Goal: Transaction & Acquisition: Obtain resource

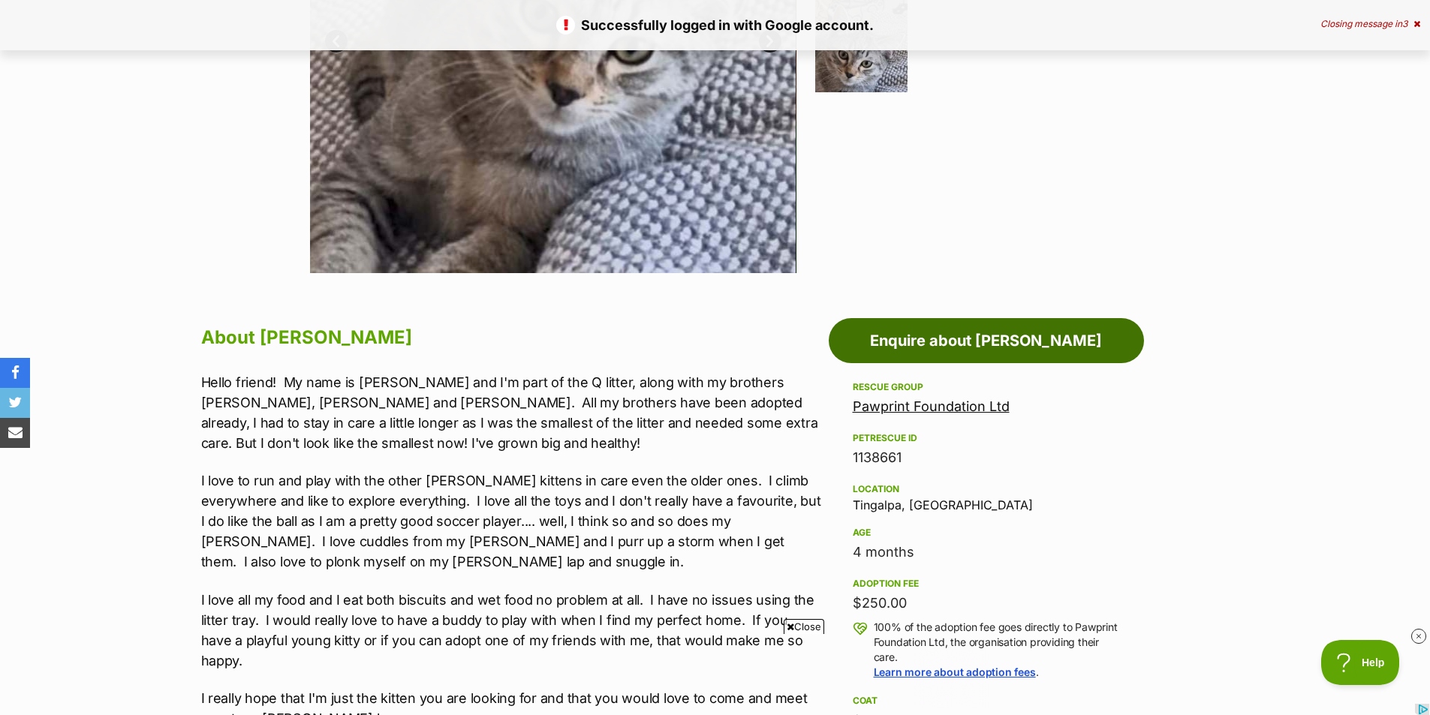
click at [1097, 349] on link "Enquire about [PERSON_NAME]" at bounding box center [986, 340] width 315 height 45
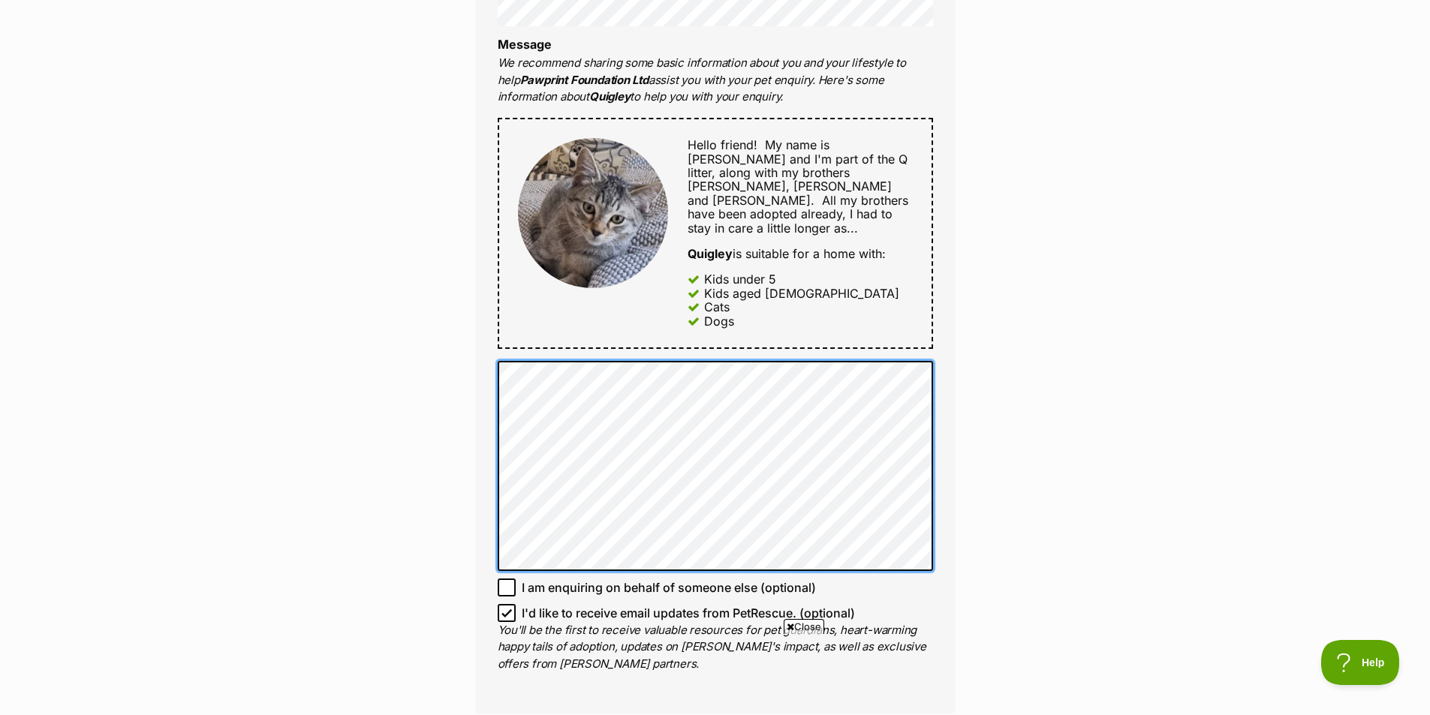
scroll to position [703, 0]
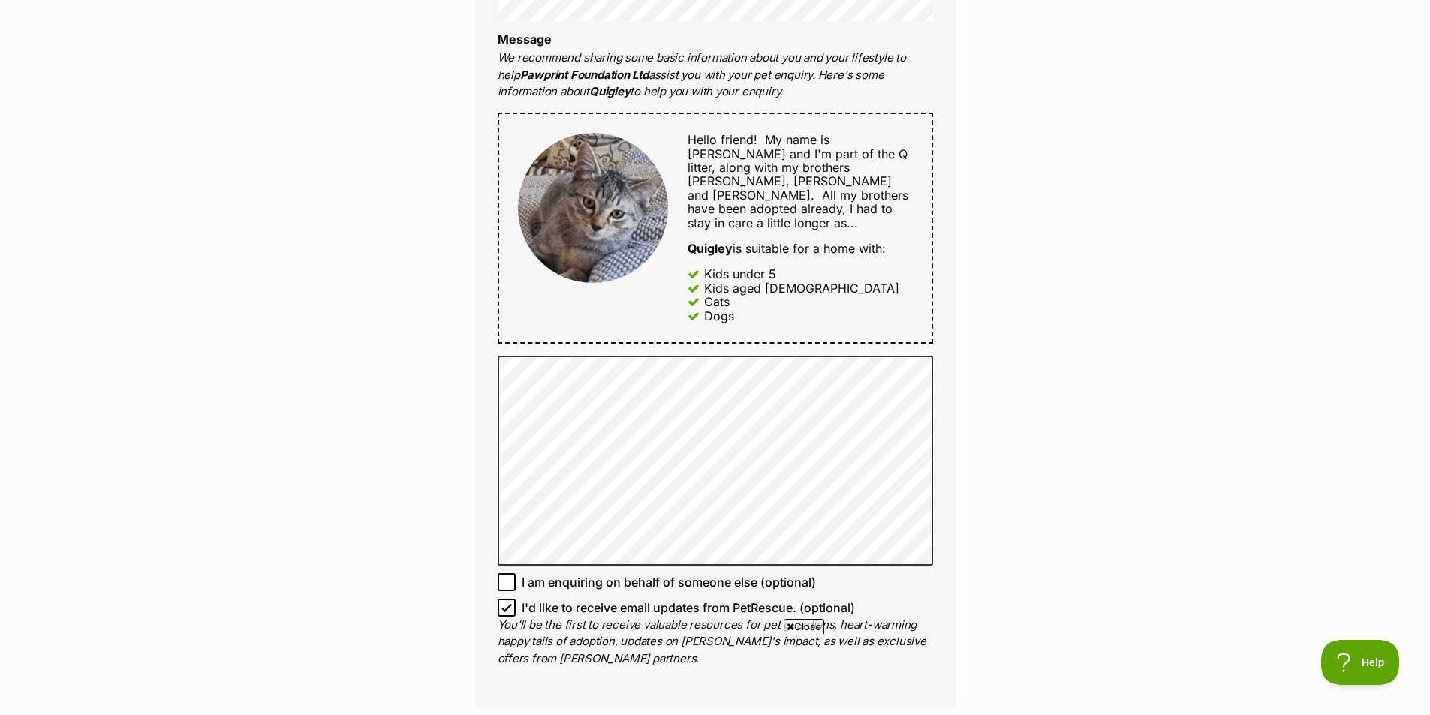
click at [1043, 250] on div "Enquire about Quigley Want to increase your chances of a successful enquiry? Up…" at bounding box center [715, 352] width 1430 height 1838
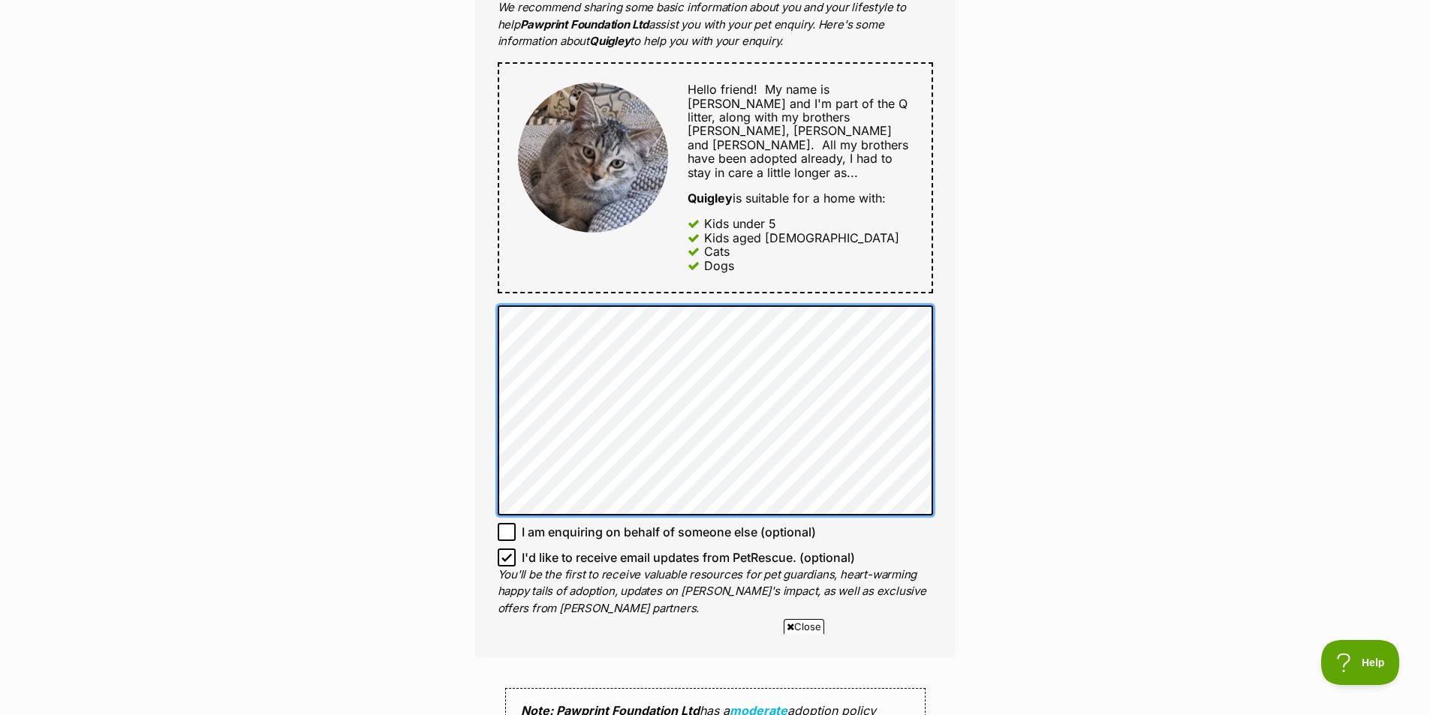
scroll to position [778, 0]
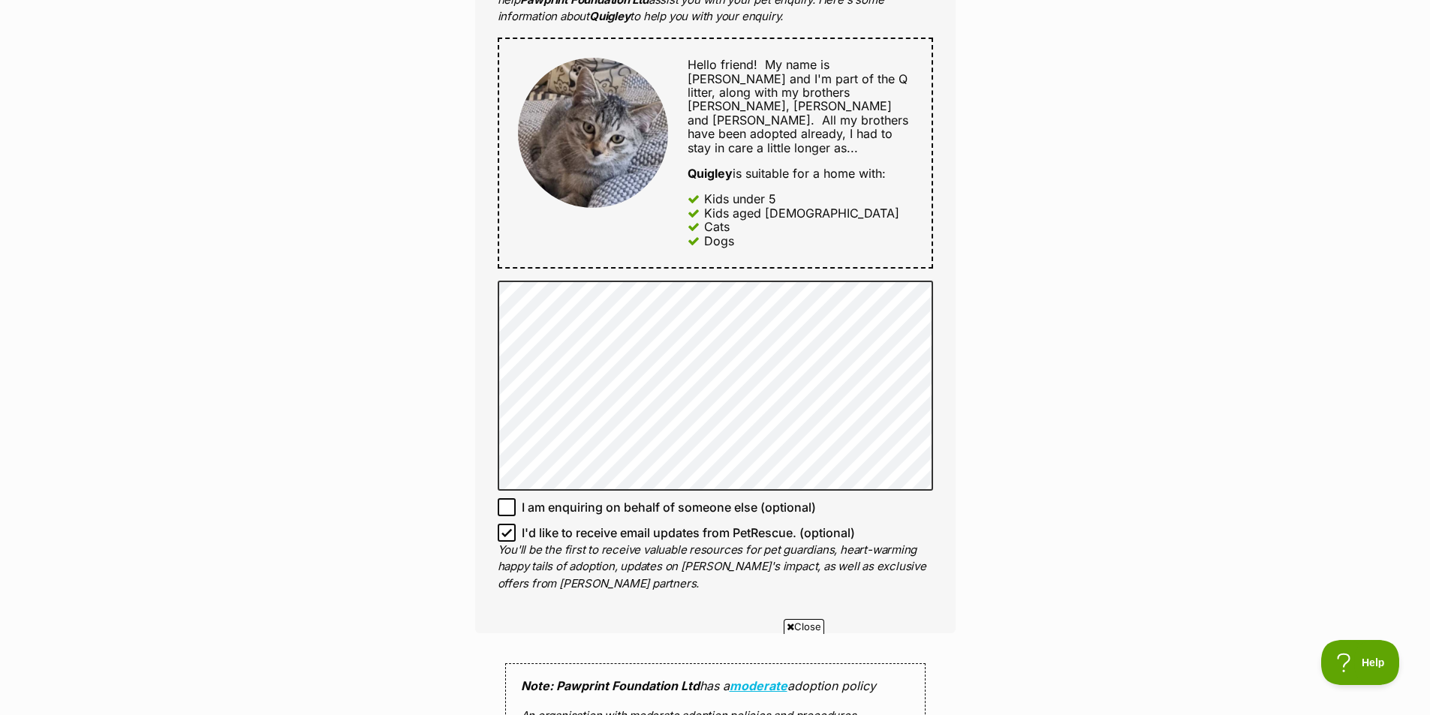
click at [509, 528] on icon at bounding box center [506, 533] width 11 height 11
click at [509, 524] on input "I'd like to receive email updates from PetRescue. (optional)" at bounding box center [507, 533] width 18 height 18
checkbox input "false"
click at [498, 498] on input "I am enquiring on behalf of someone else (optional)" at bounding box center [507, 507] width 18 height 18
checkbox input "true"
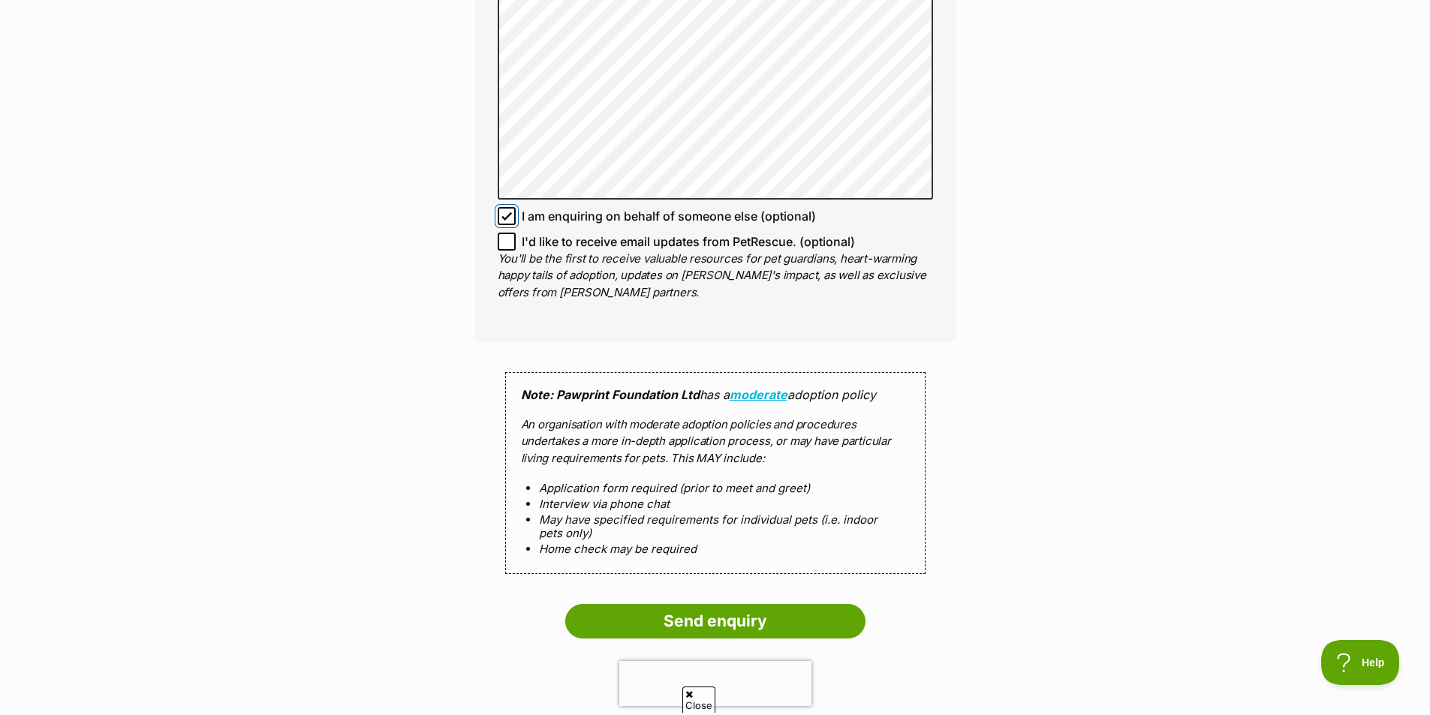
scroll to position [1154, 0]
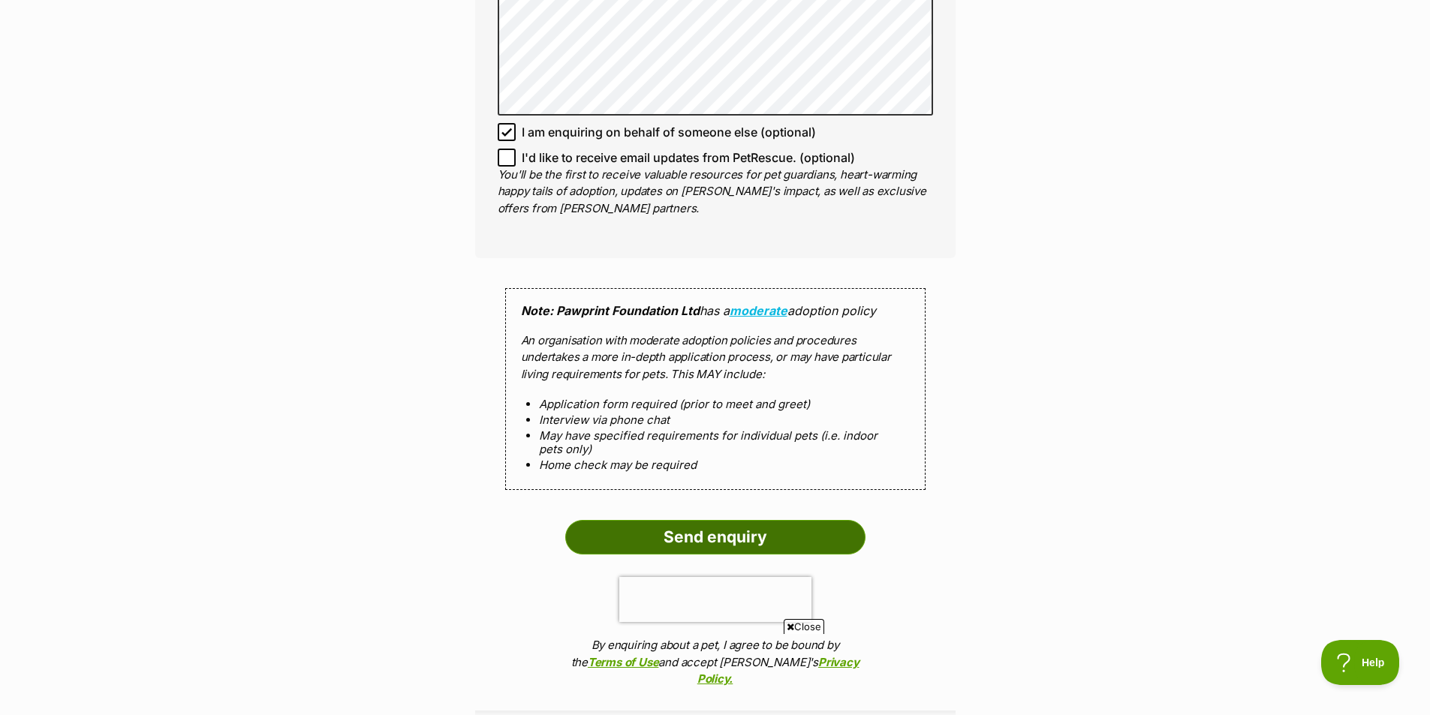
click at [793, 528] on input "Send enquiry" at bounding box center [715, 537] width 300 height 35
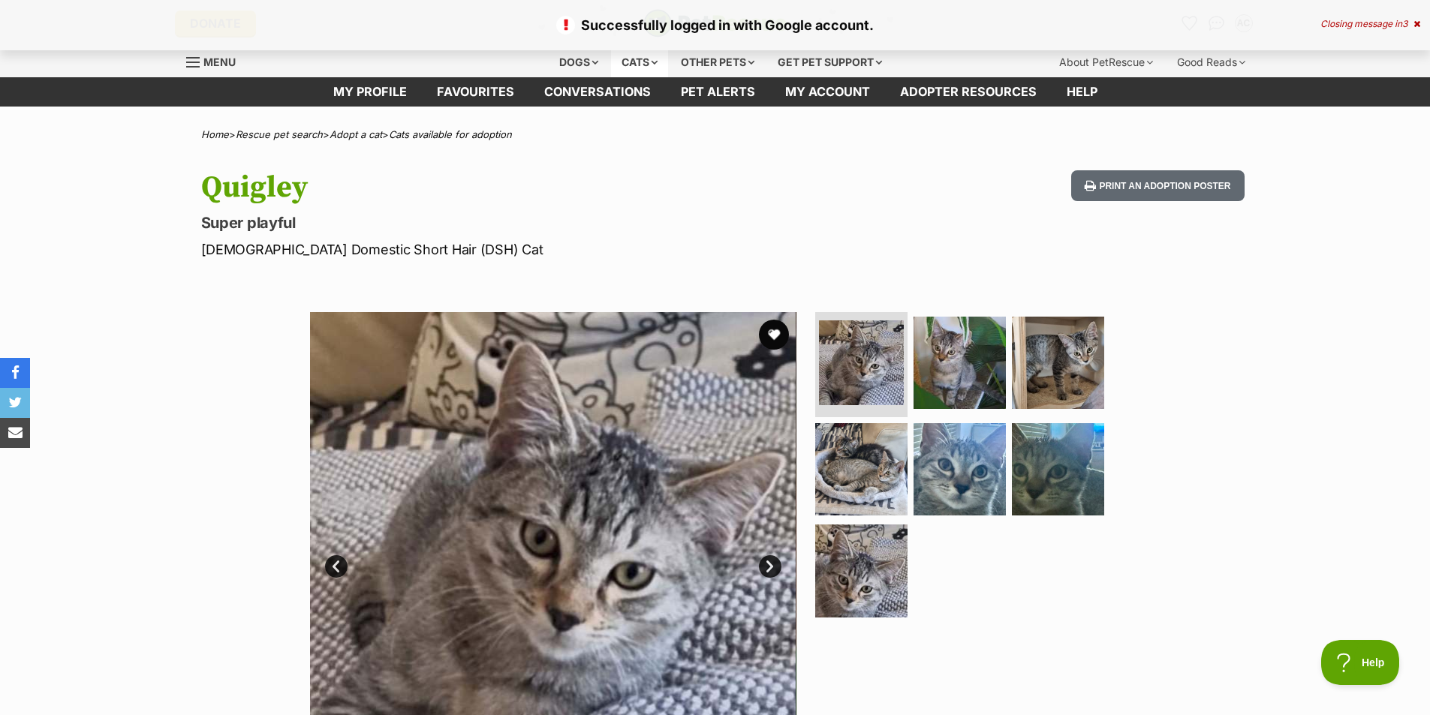
click at [639, 62] on div "Cats" at bounding box center [639, 62] width 57 height 30
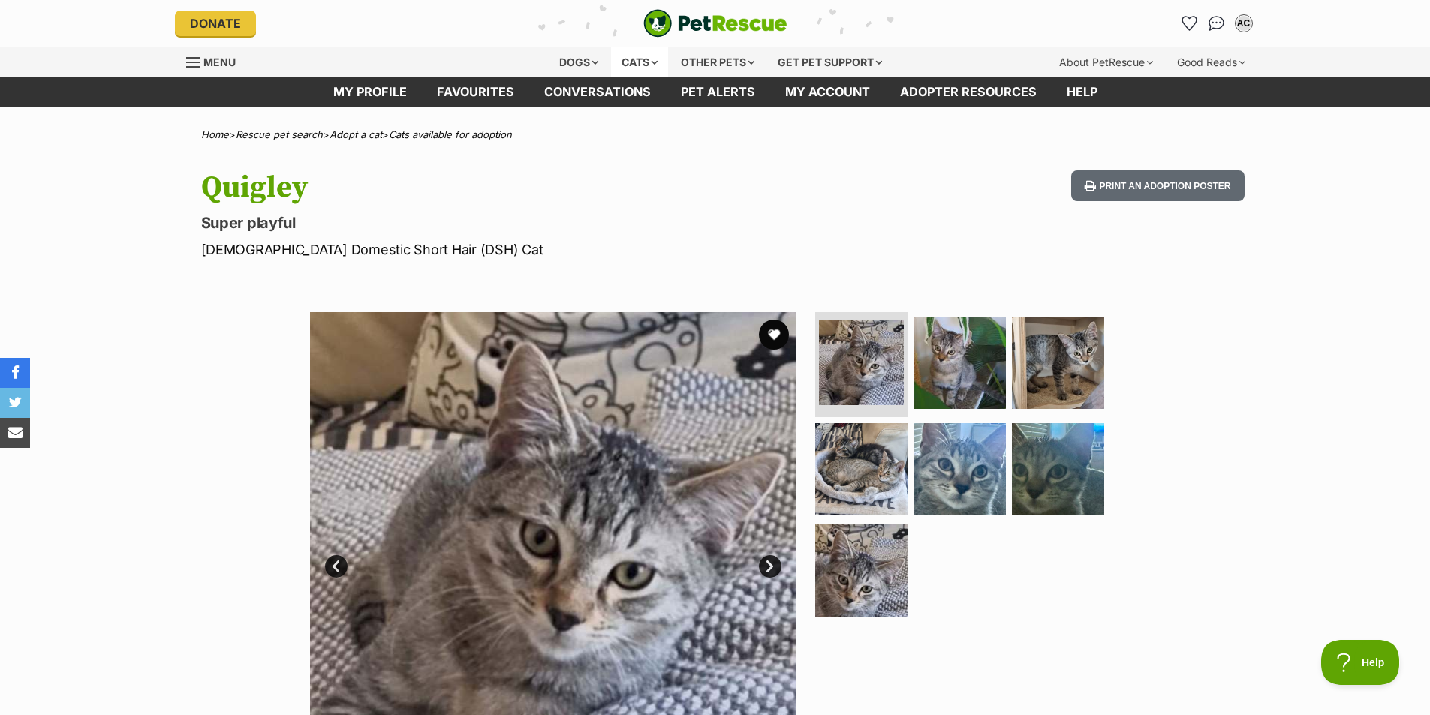
click at [639, 57] on div "Cats" at bounding box center [639, 62] width 57 height 30
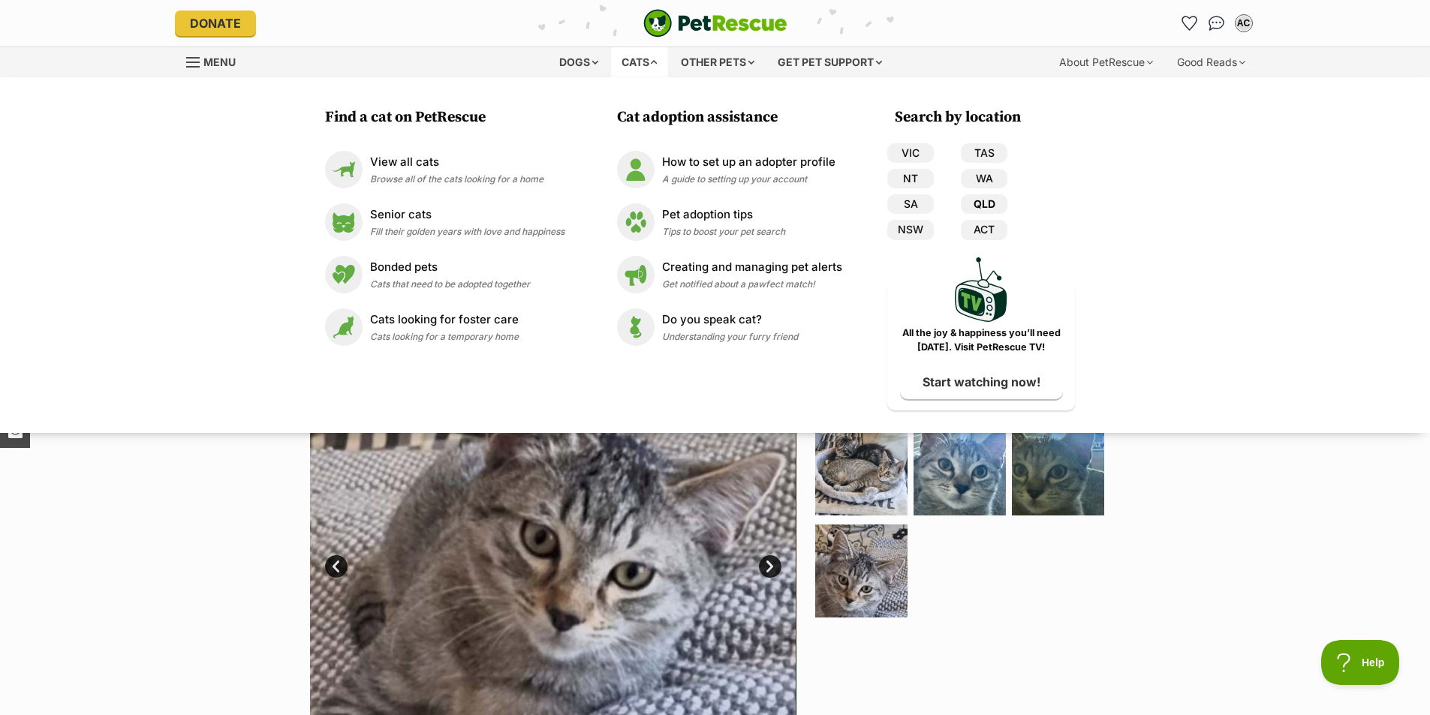
click at [988, 205] on link "QLD" at bounding box center [984, 204] width 47 height 20
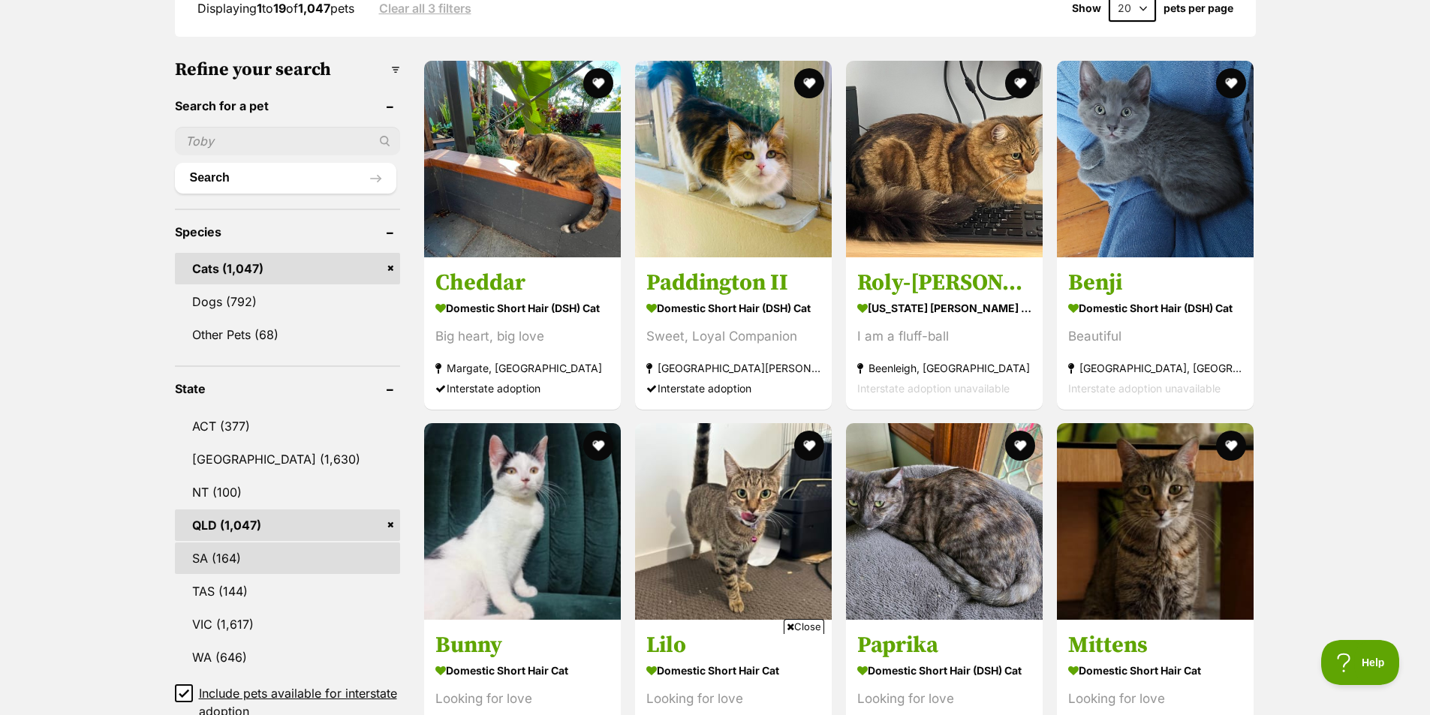
scroll to position [450, 0]
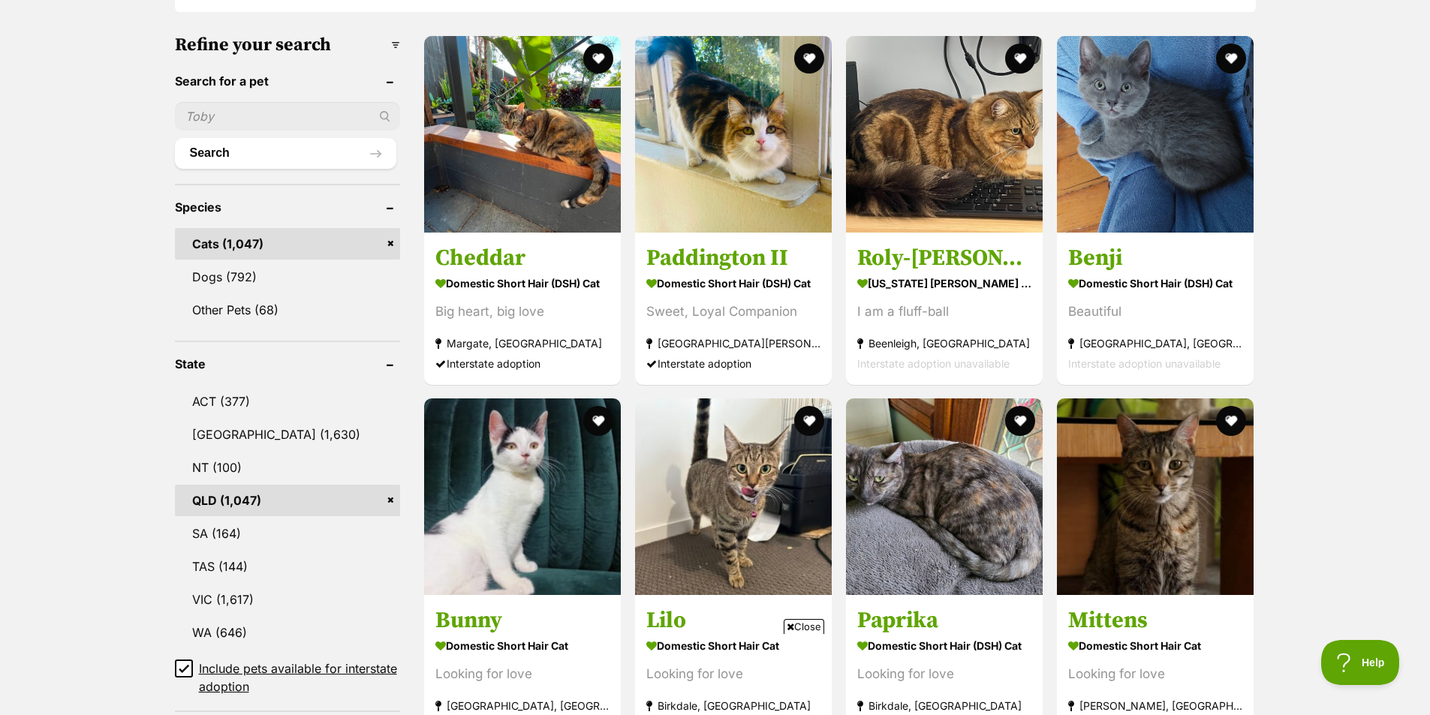
click at [330, 493] on link "QLD (1,047)" at bounding box center [287, 501] width 225 height 32
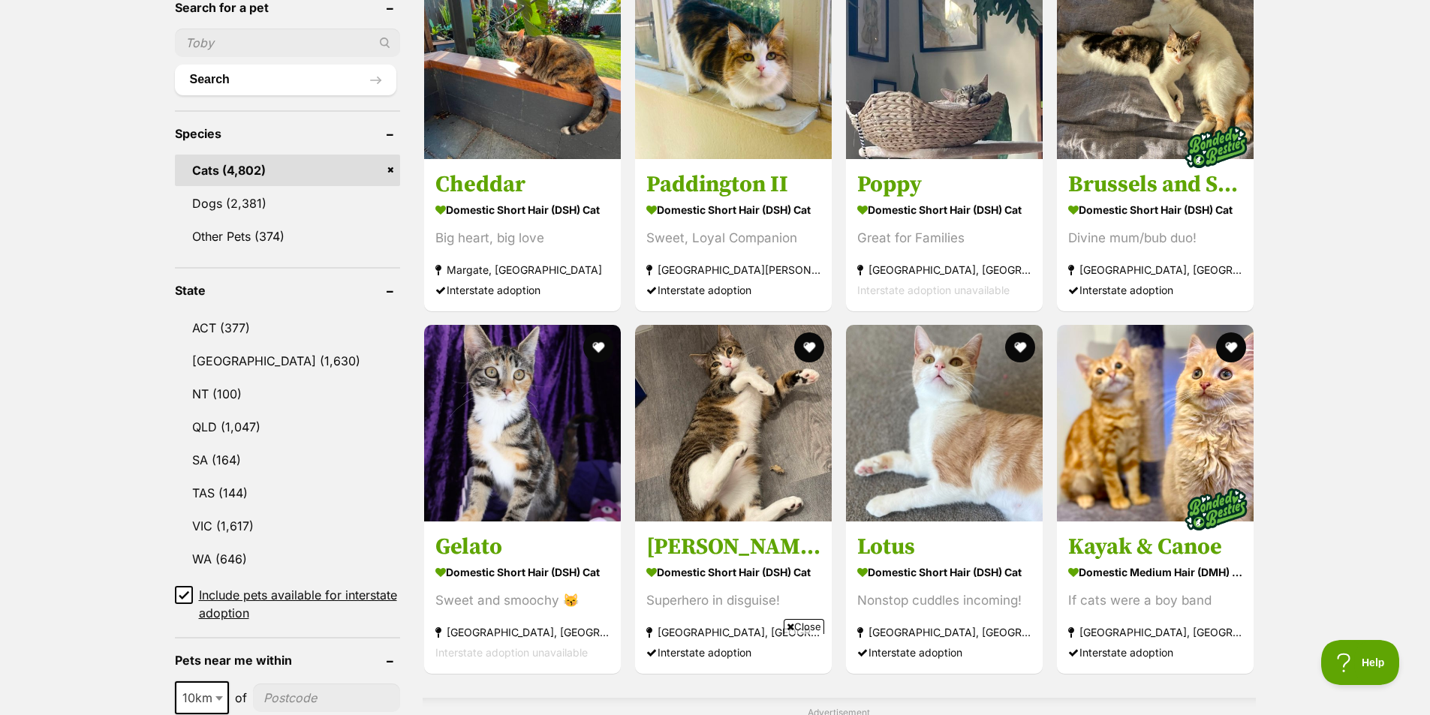
scroll to position [525, 0]
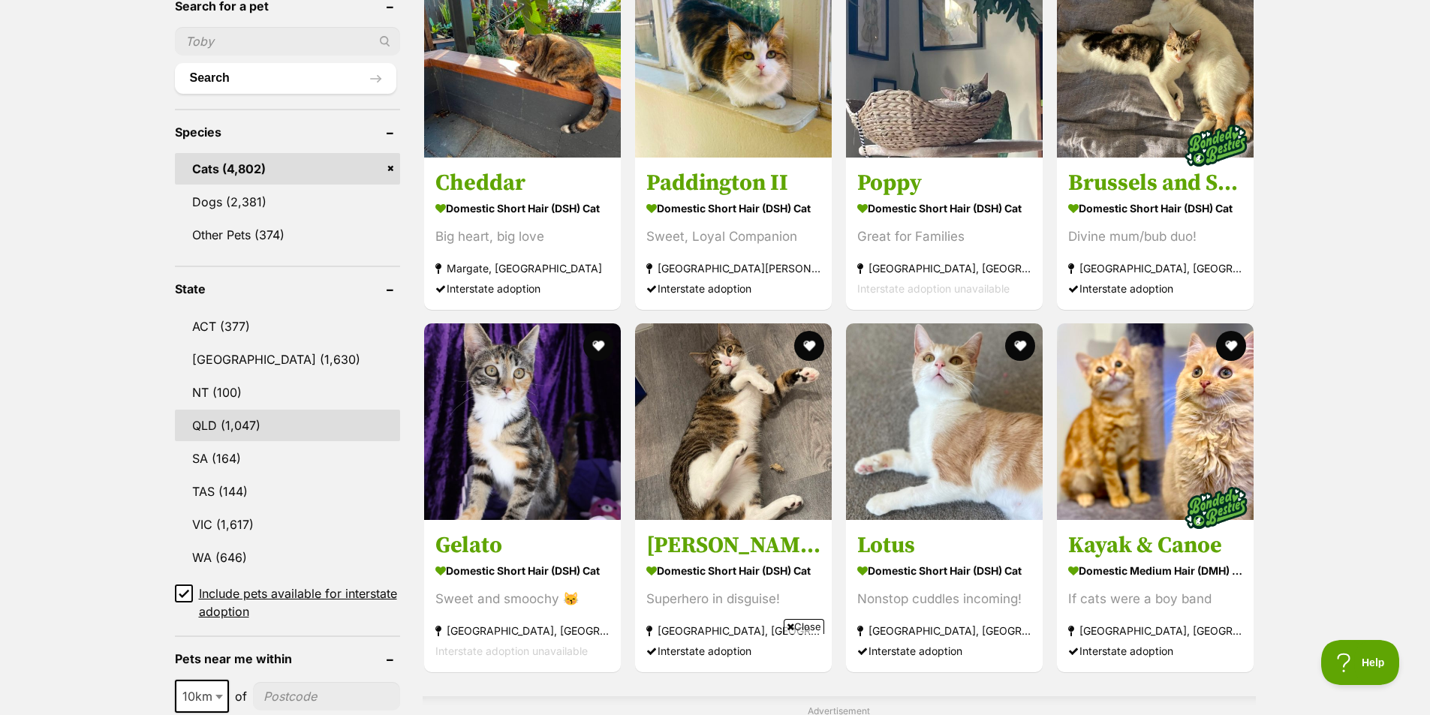
click at [233, 432] on link "QLD (1,047)" at bounding box center [287, 426] width 225 height 32
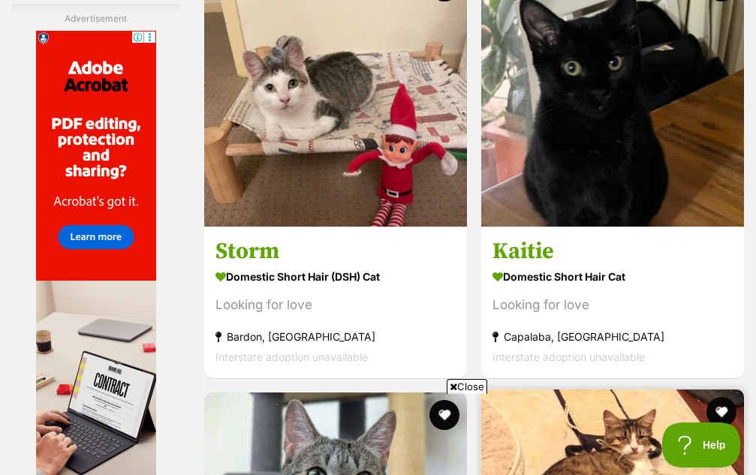
scroll to position [3585, 0]
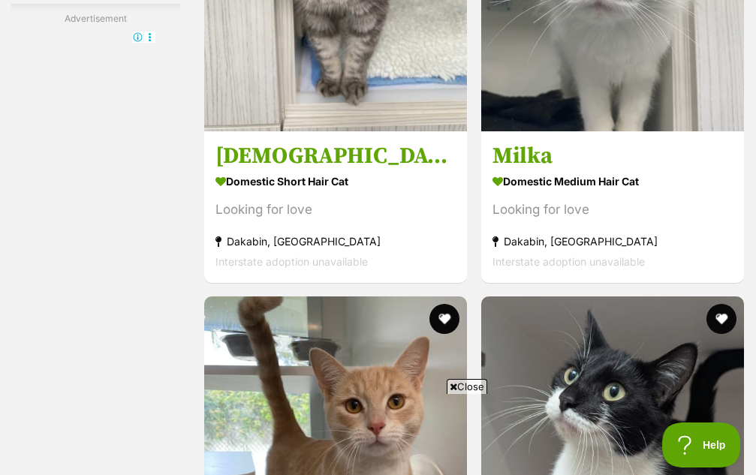
scroll to position [3678, 0]
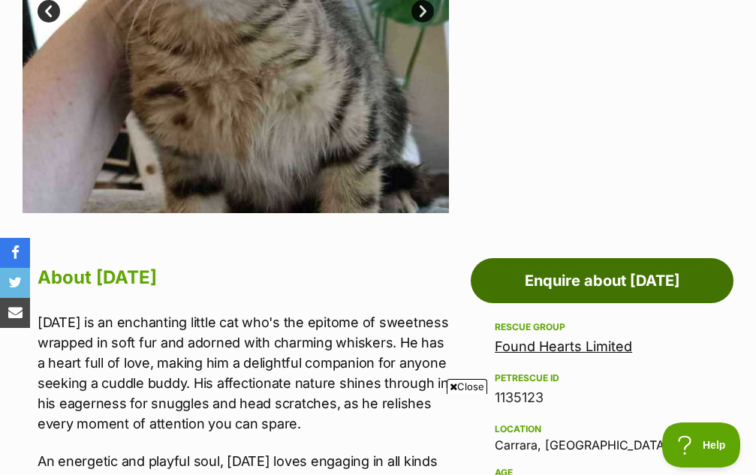
click at [558, 281] on link "Enquire about Easter" at bounding box center [602, 280] width 263 height 45
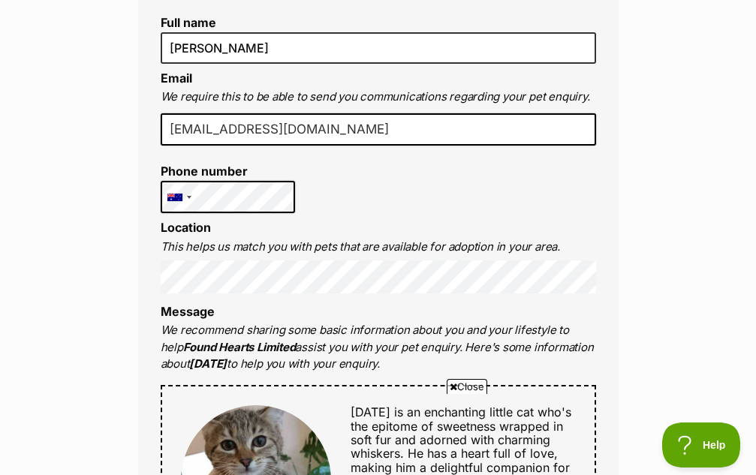
scroll to position [525, 0]
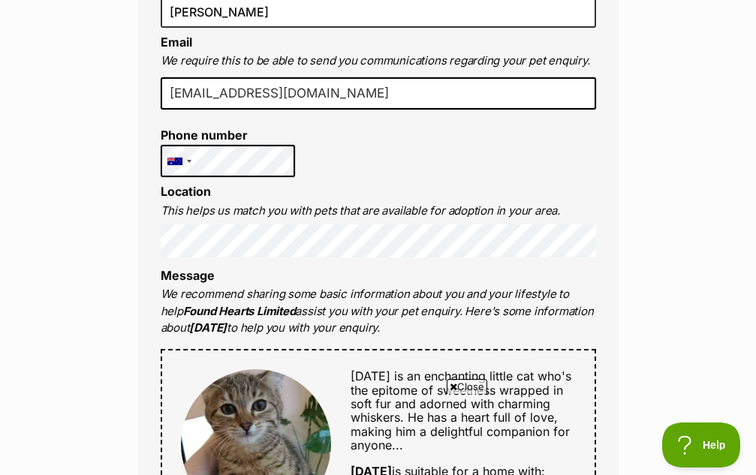
click at [474, 300] on p "We recommend sharing some basic information about you and your lifestyle to hel…" at bounding box center [378, 311] width 435 height 51
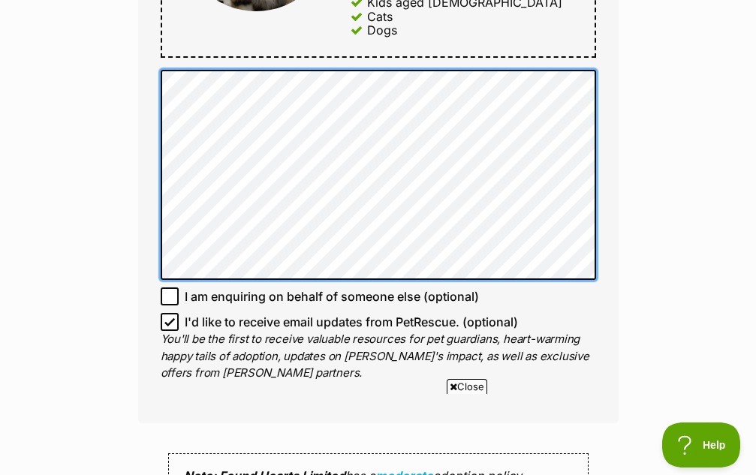
scroll to position [1051, 0]
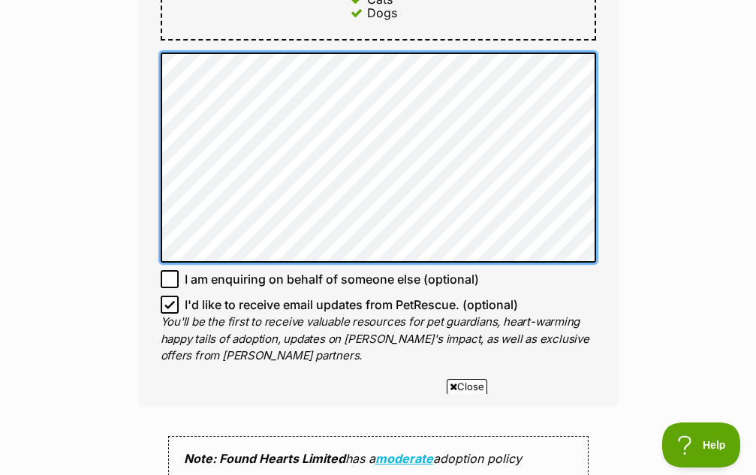
click at [119, 44] on div "Enquire about Easter 0466553033 Send an enquiry via the form below or phone us …" at bounding box center [378, 27] width 525 height 1883
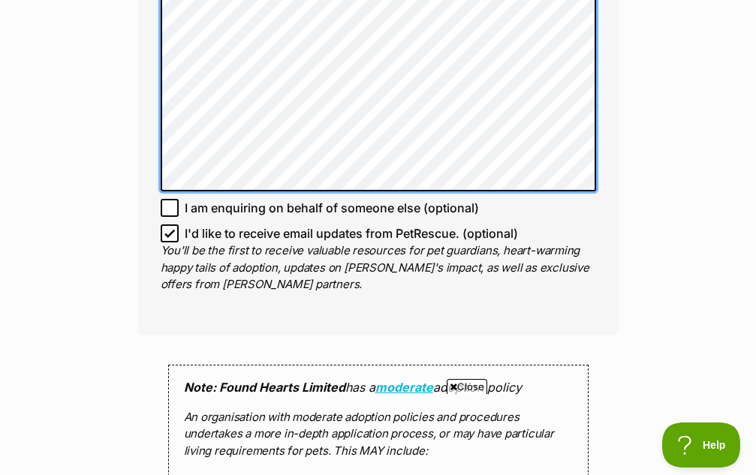
scroll to position [1126, 0]
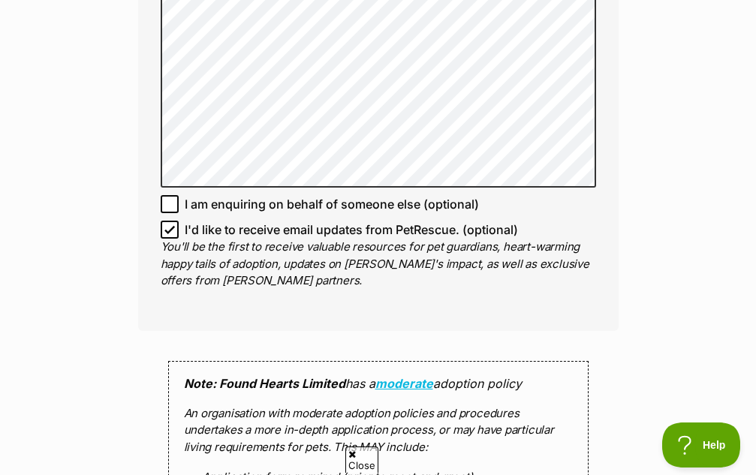
click at [170, 200] on icon at bounding box center [169, 204] width 11 height 11
click at [170, 200] on input "I am enquiring on behalf of someone else (optional)" at bounding box center [170, 204] width 18 height 18
checkbox input "true"
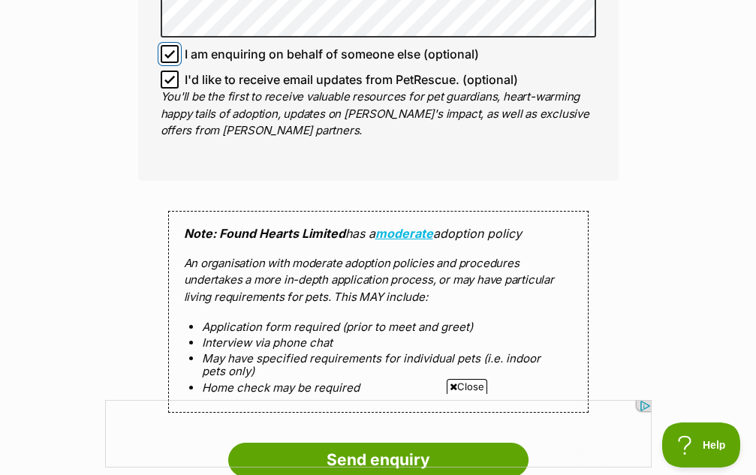
scroll to position [0, 0]
click at [170, 85] on input "I'd like to receive email updates from PetRescue. (optional)" at bounding box center [170, 80] width 18 height 18
checkbox input "false"
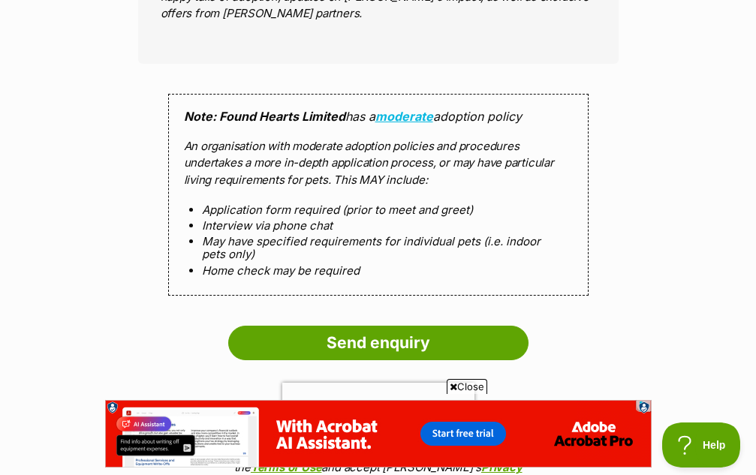
scroll to position [1426, 0]
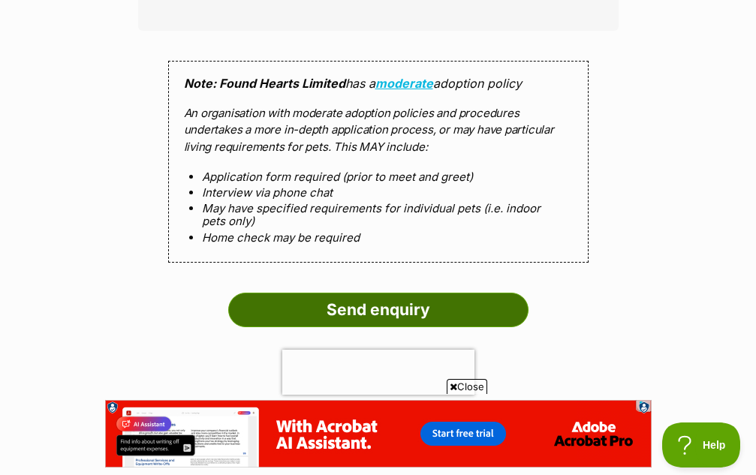
click at [405, 314] on input "Send enquiry" at bounding box center [378, 310] width 300 height 35
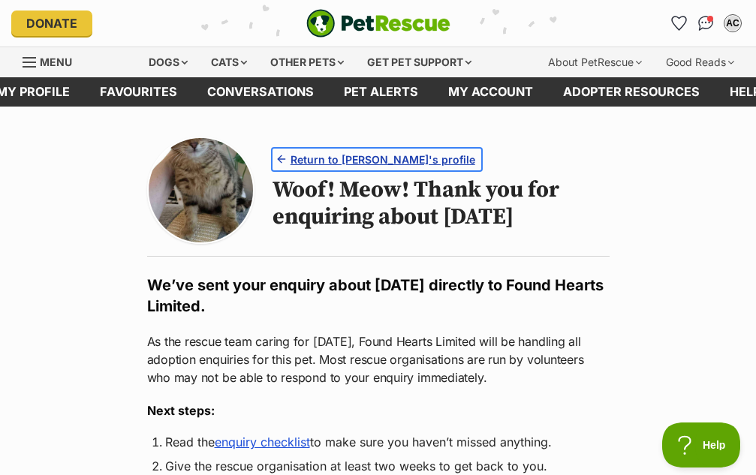
click at [374, 161] on span "Return to Easter's profile" at bounding box center [382, 160] width 185 height 16
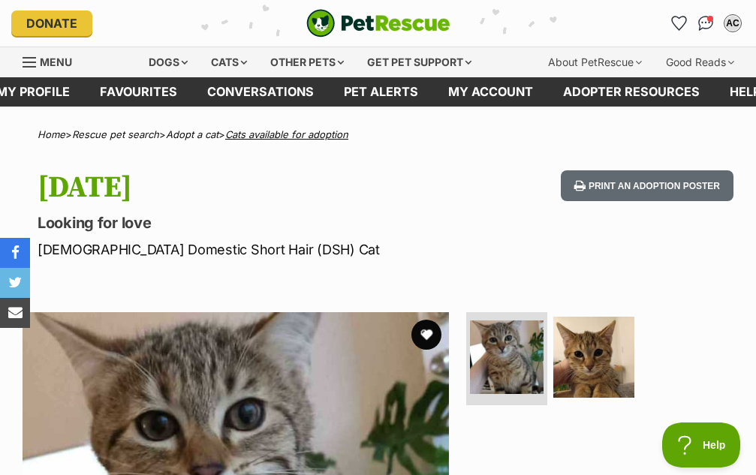
click at [280, 137] on link "Cats available for adoption" at bounding box center [286, 134] width 123 height 12
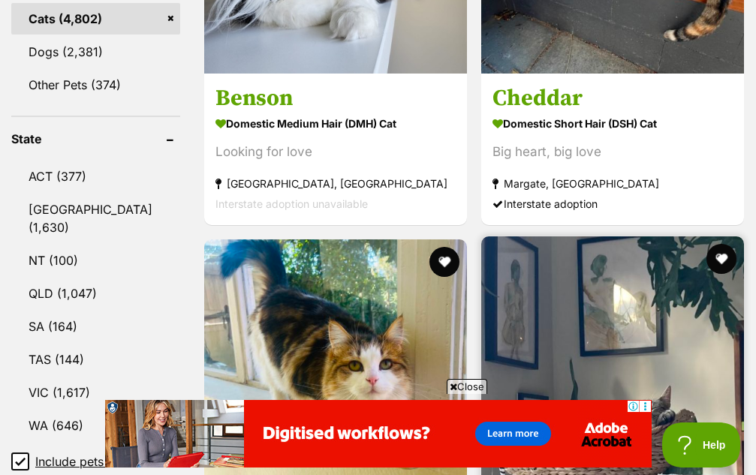
click at [88, 278] on link "QLD (1,047)" at bounding box center [95, 294] width 169 height 32
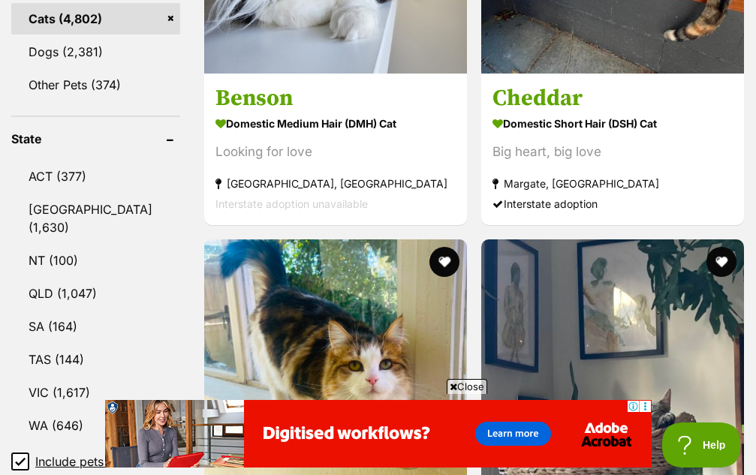
scroll to position [751, 0]
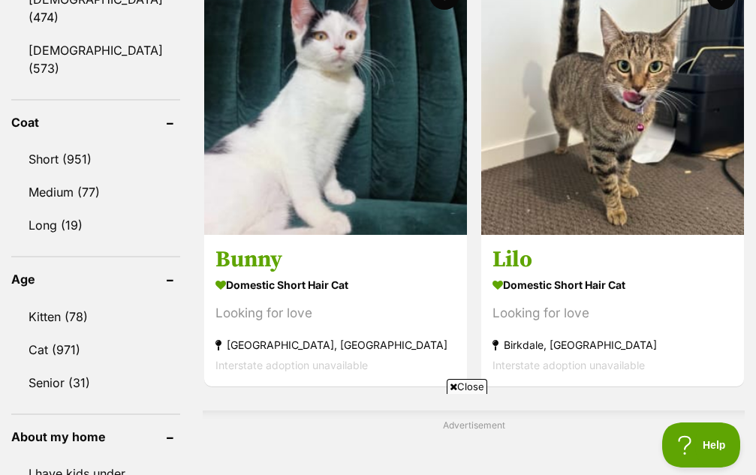
scroll to position [1426, 0]
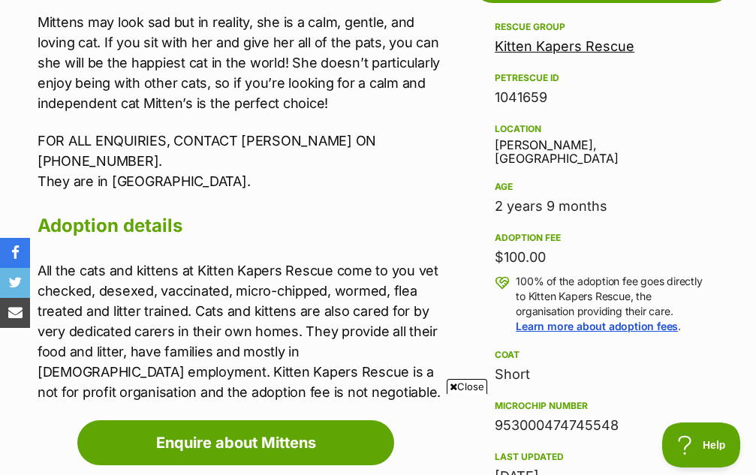
scroll to position [751, 0]
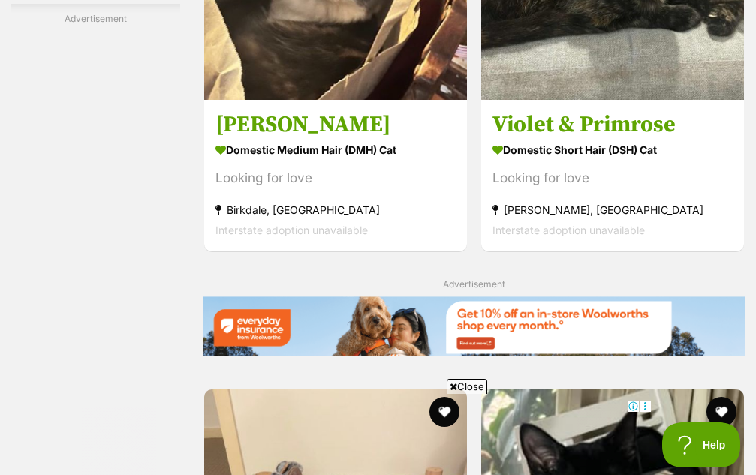
scroll to position [3519, 0]
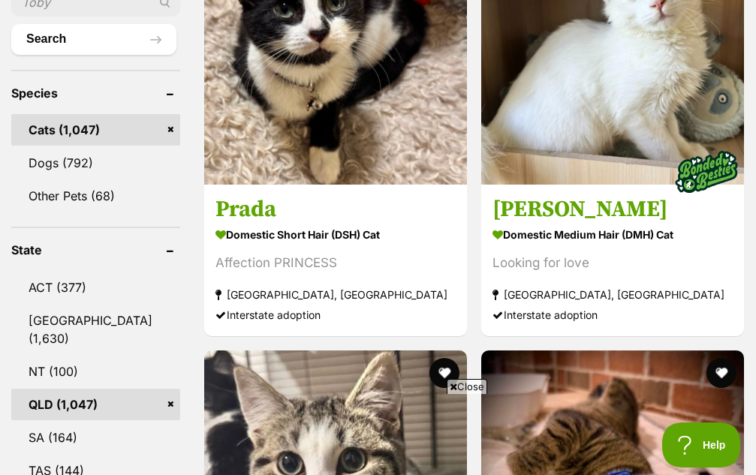
scroll to position [450, 0]
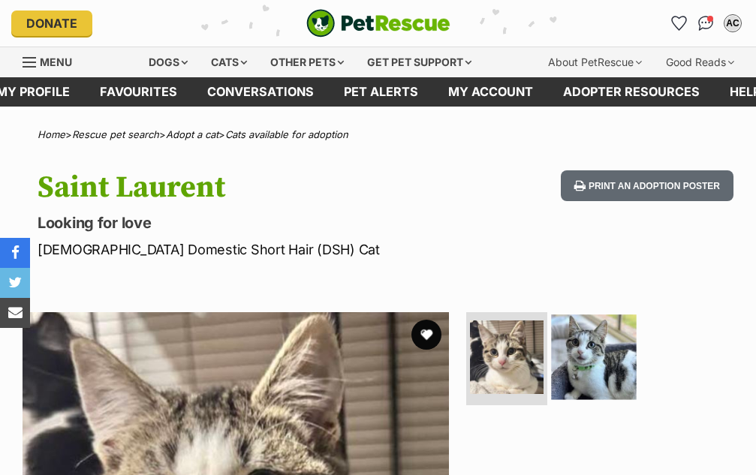
click at [597, 371] on img at bounding box center [593, 356] width 85 height 85
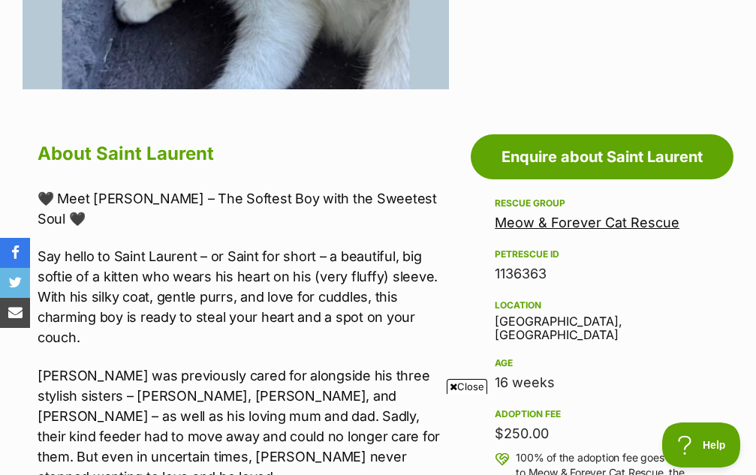
scroll to position [675, 0]
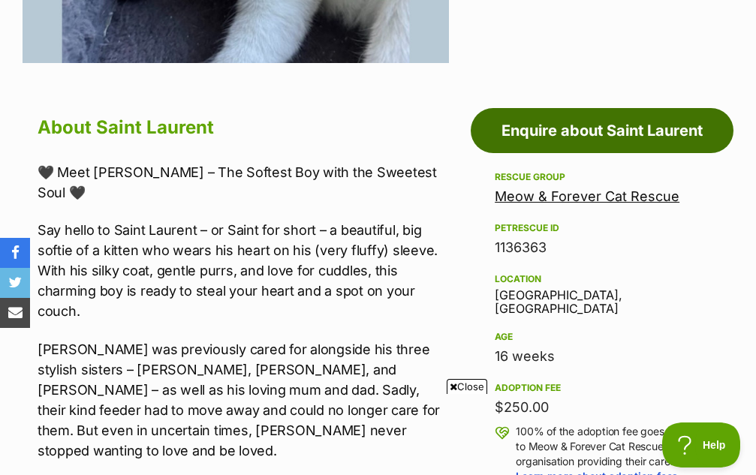
click at [606, 118] on link "Enquire about Saint Laurent" at bounding box center [602, 130] width 263 height 45
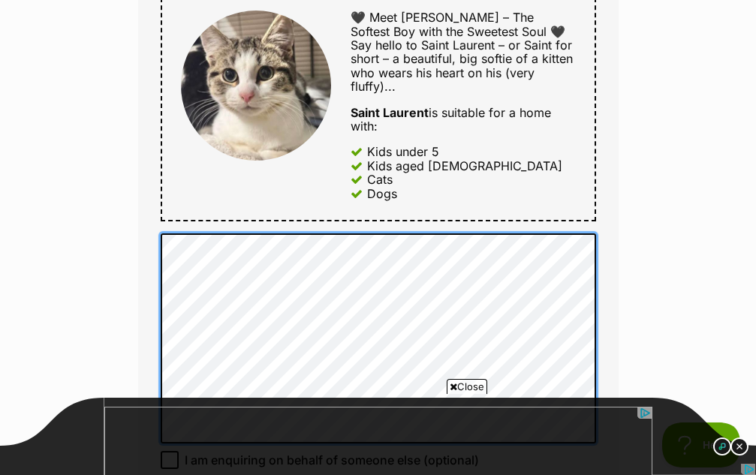
scroll to position [1051, 0]
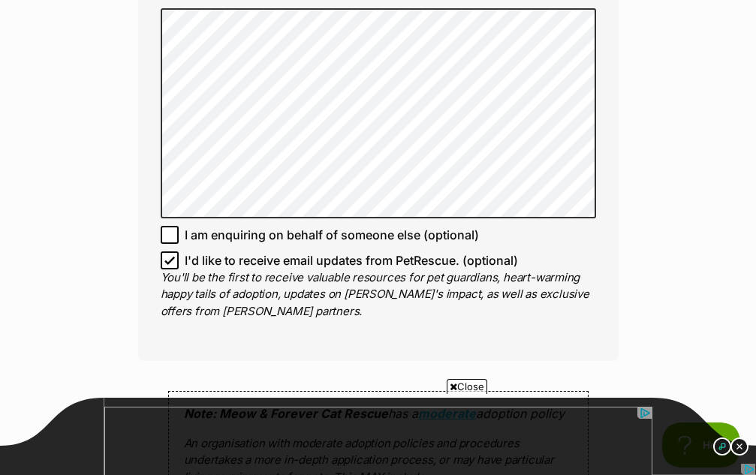
click at [173, 232] on icon at bounding box center [169, 234] width 9 height 7
click at [173, 232] on input "I am enquiring on behalf of someone else (optional)" at bounding box center [170, 235] width 18 height 18
checkbox input "true"
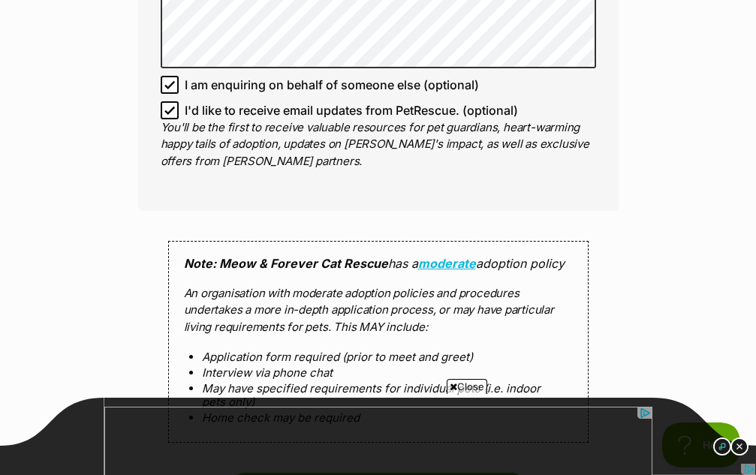
drag, startPoint x: 174, startPoint y: 106, endPoint x: 261, endPoint y: 162, distance: 103.7
click at [173, 106] on icon at bounding box center [169, 110] width 11 height 11
click at [173, 106] on input "I'd like to receive email updates from PetRescue. (optional)" at bounding box center [170, 110] width 18 height 18
checkbox input "false"
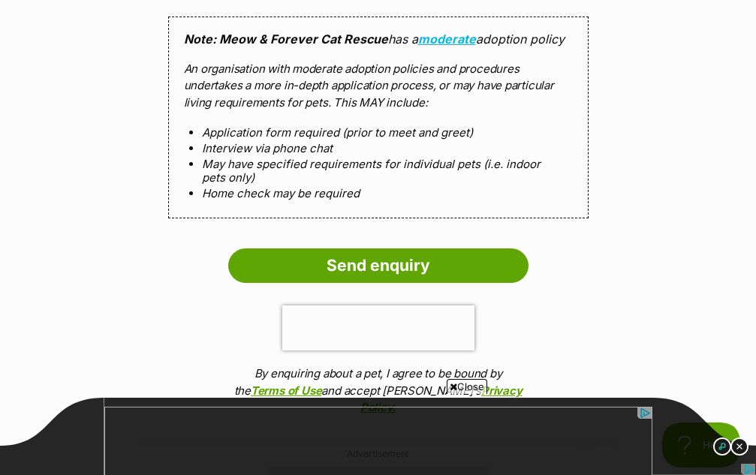
scroll to position [1426, 0]
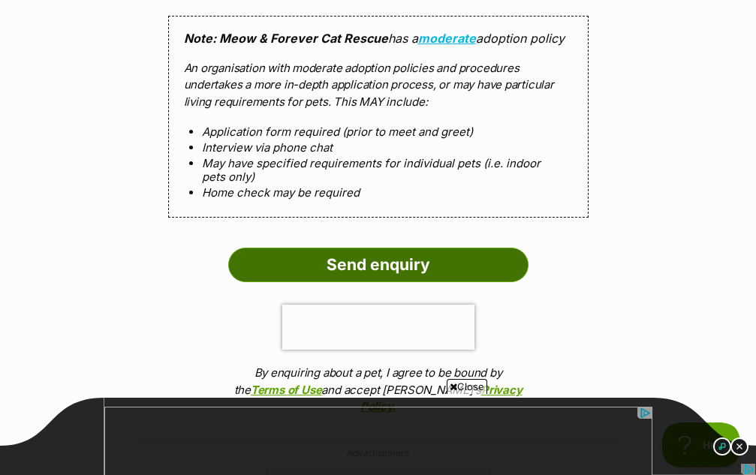
click at [349, 264] on input "Send enquiry" at bounding box center [378, 265] width 300 height 35
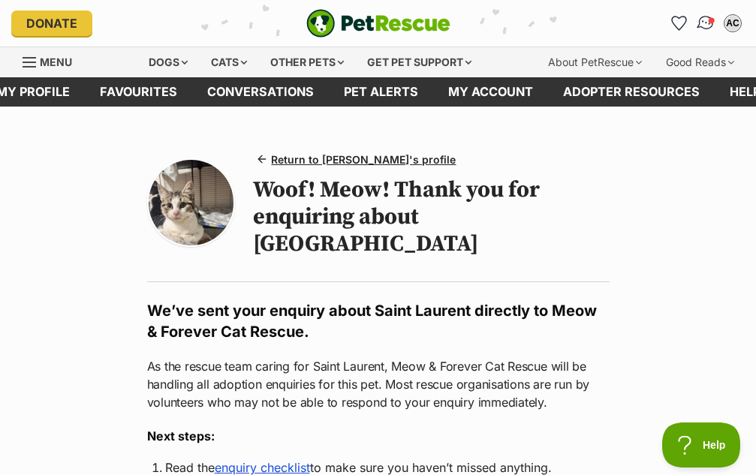
click at [706, 16] on img "Conversations" at bounding box center [706, 24] width 20 height 20
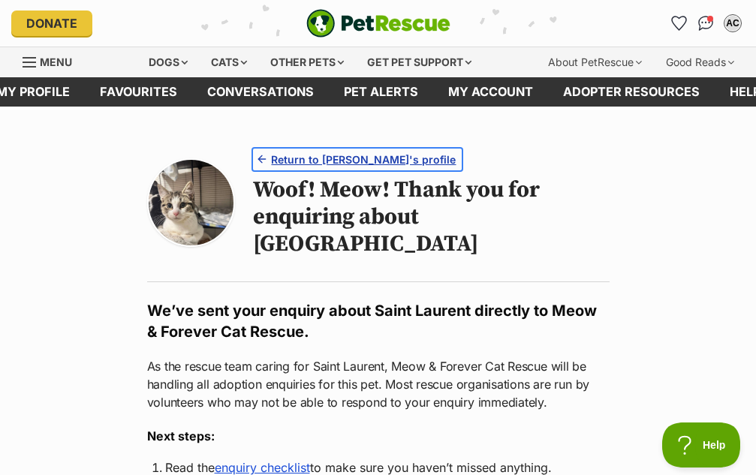
click at [332, 162] on span "Return to Saint Laurent's profile" at bounding box center [363, 160] width 185 height 16
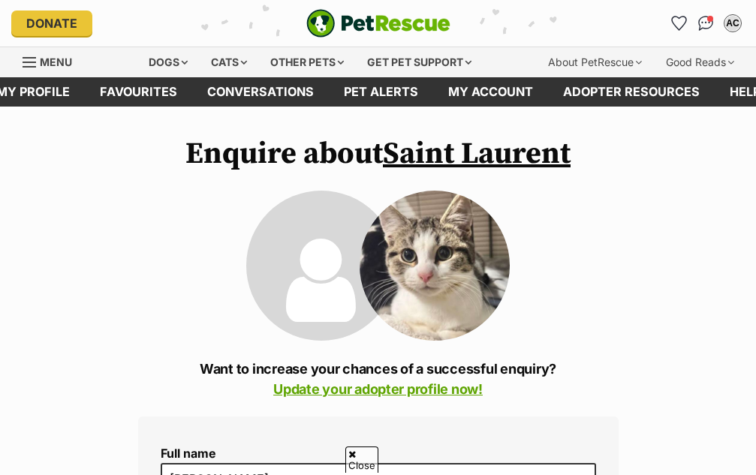
scroll to position [1426, 0]
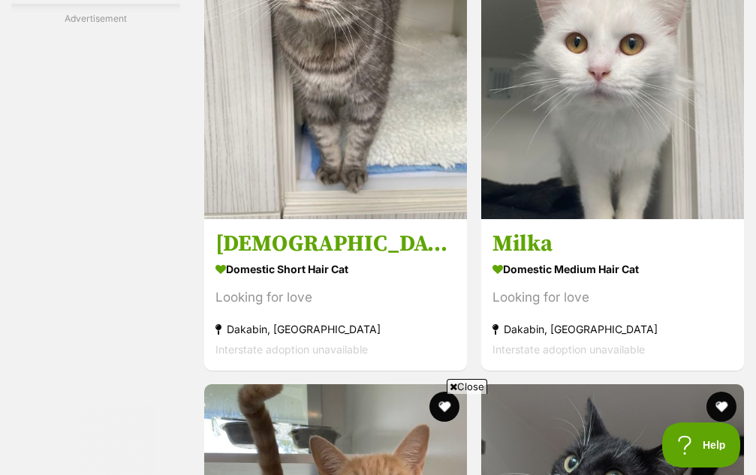
scroll to position [3452, 0]
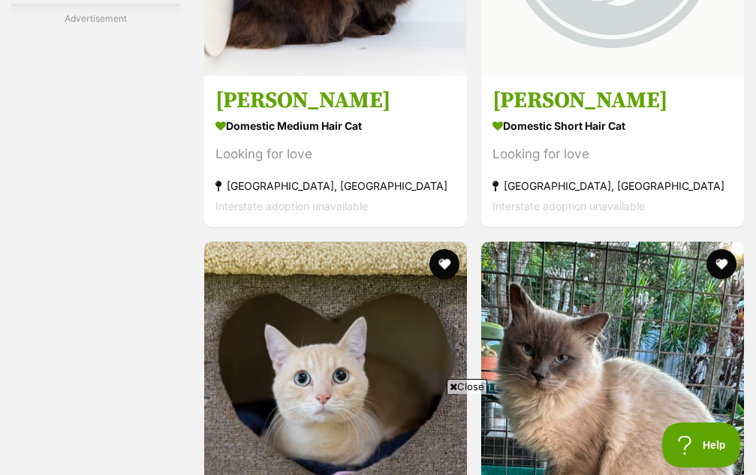
scroll to position [3828, 0]
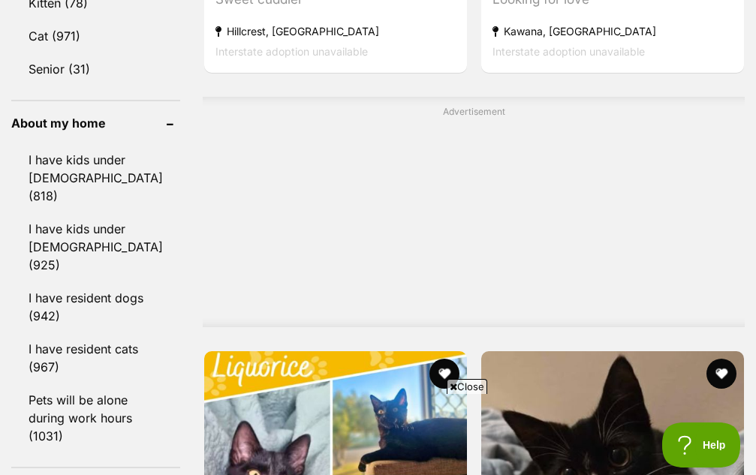
scroll to position [1801, 0]
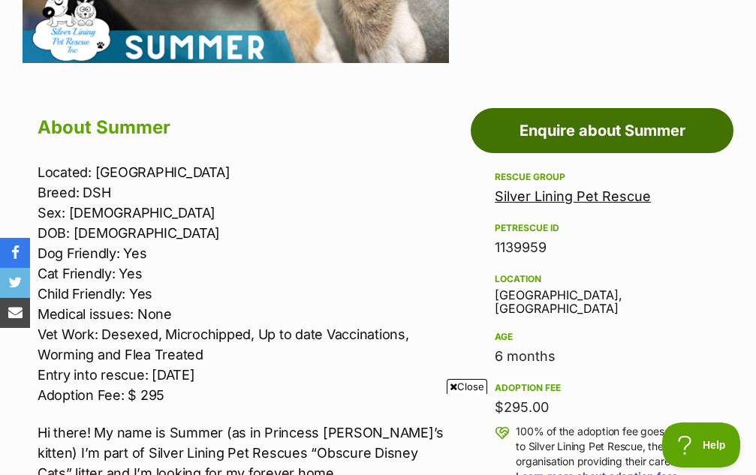
click at [606, 132] on link "Enquire about Summer" at bounding box center [602, 130] width 263 height 45
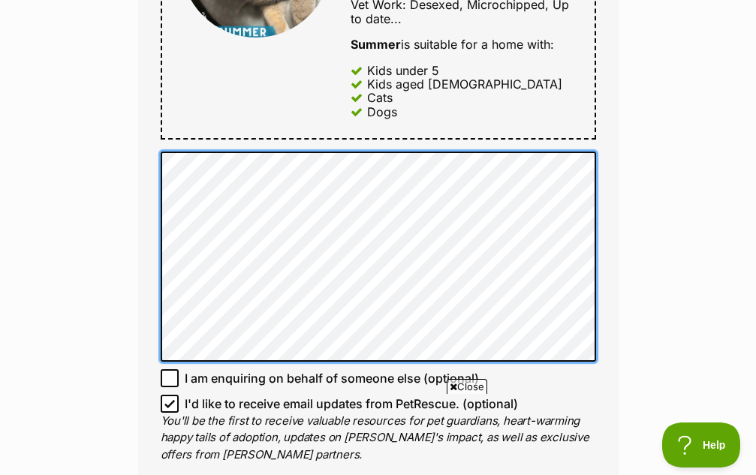
scroll to position [976, 0]
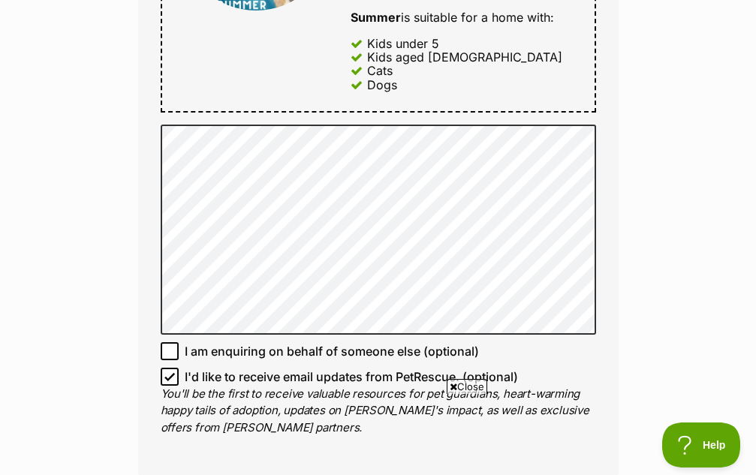
click at [172, 348] on icon at bounding box center [169, 351] width 11 height 11
click at [172, 348] on input "I am enquiring on behalf of someone else (optional)" at bounding box center [170, 351] width 18 height 18
checkbox input "true"
click at [170, 373] on icon at bounding box center [169, 377] width 11 height 11
click at [170, 373] on input "I'd like to receive email updates from PetRescue. (optional)" at bounding box center [170, 377] width 18 height 18
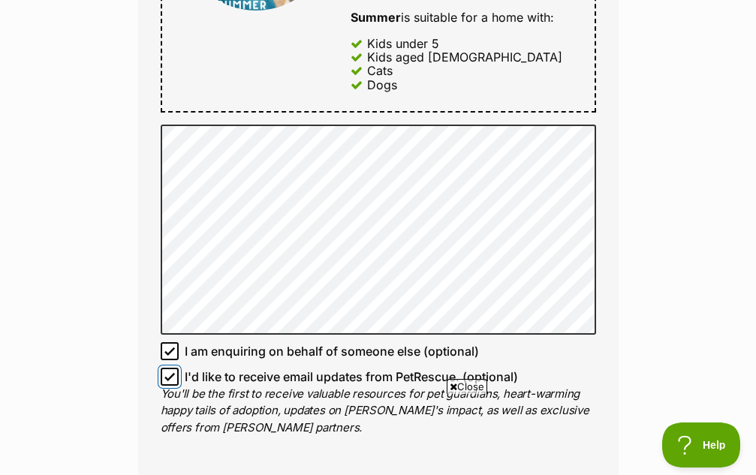
checkbox input "false"
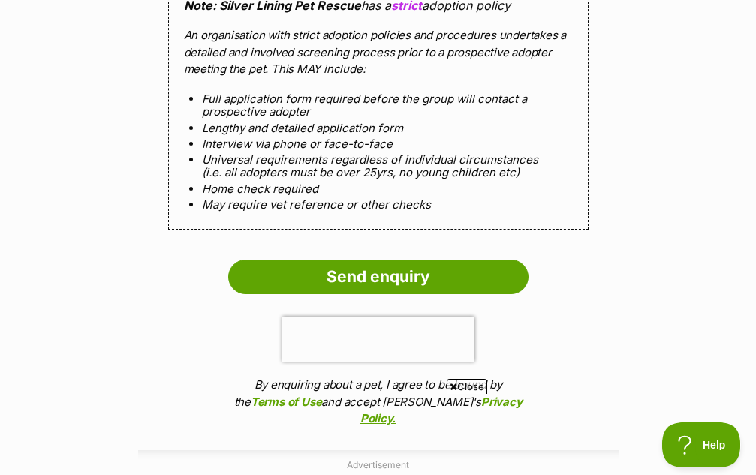
scroll to position [1501, 0]
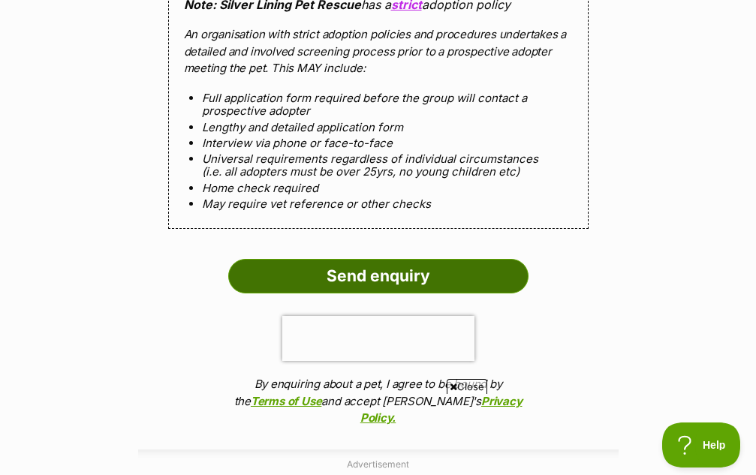
click at [389, 281] on input "Send enquiry" at bounding box center [378, 276] width 300 height 35
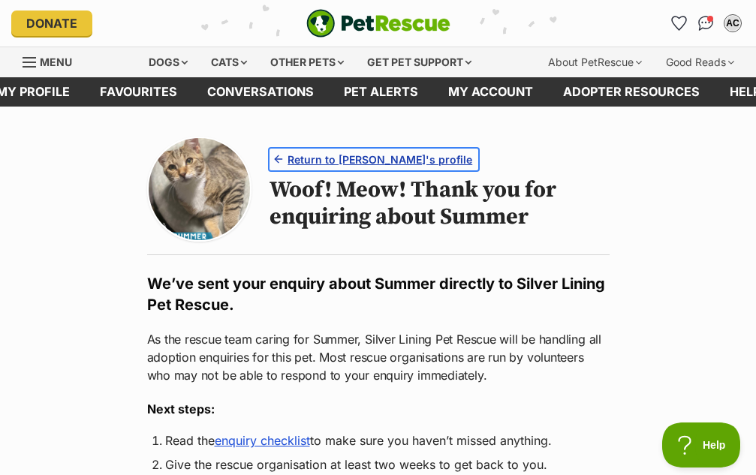
click at [308, 158] on span "Return to Summer's profile" at bounding box center [379, 160] width 185 height 16
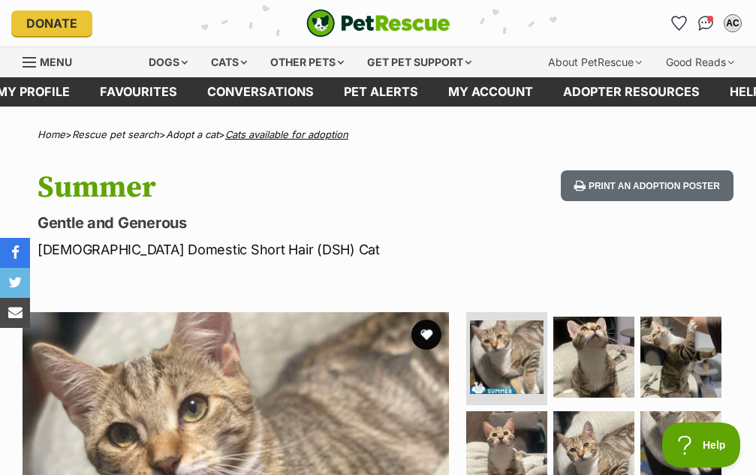
click at [281, 135] on link "Cats available for adoption" at bounding box center [286, 134] width 123 height 12
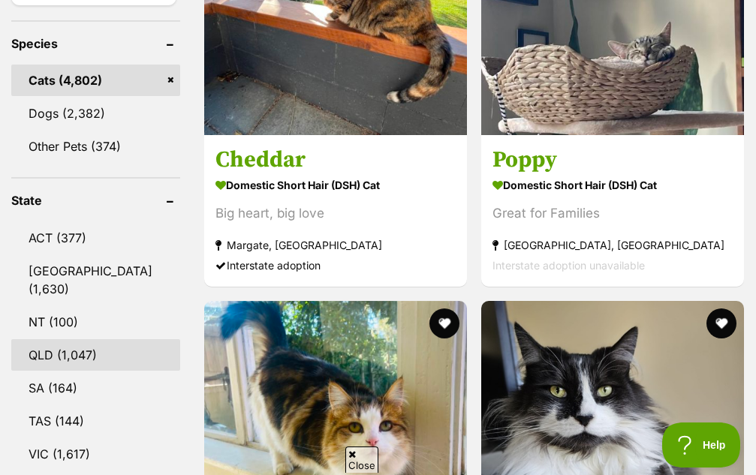
scroll to position [675, 0]
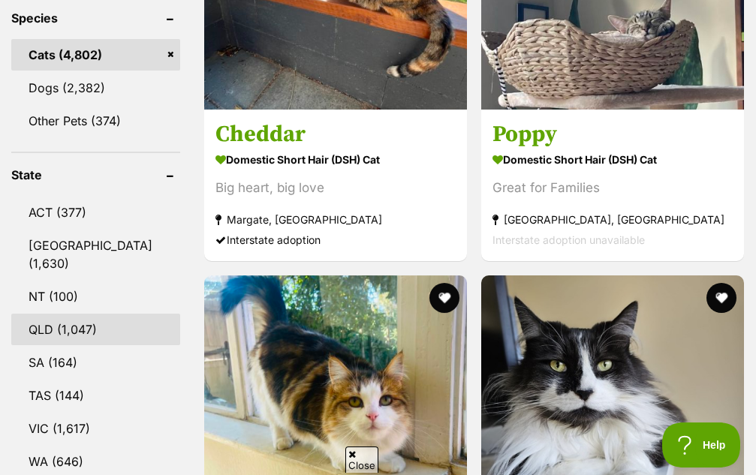
click at [87, 336] on link "QLD (1,047)" at bounding box center [95, 330] width 169 height 32
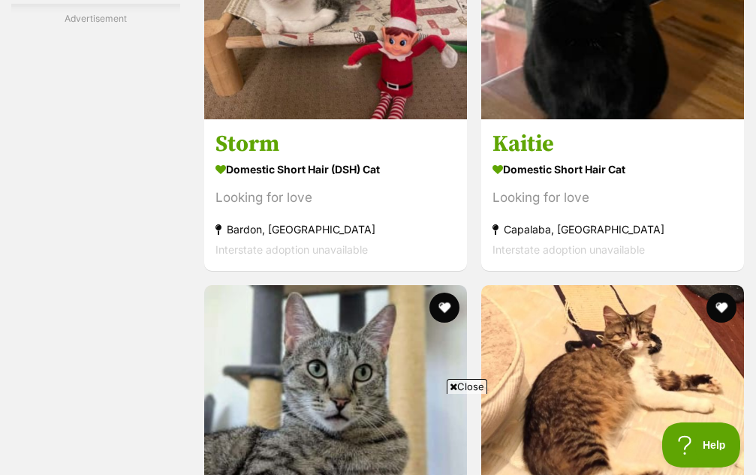
scroll to position [3678, 0]
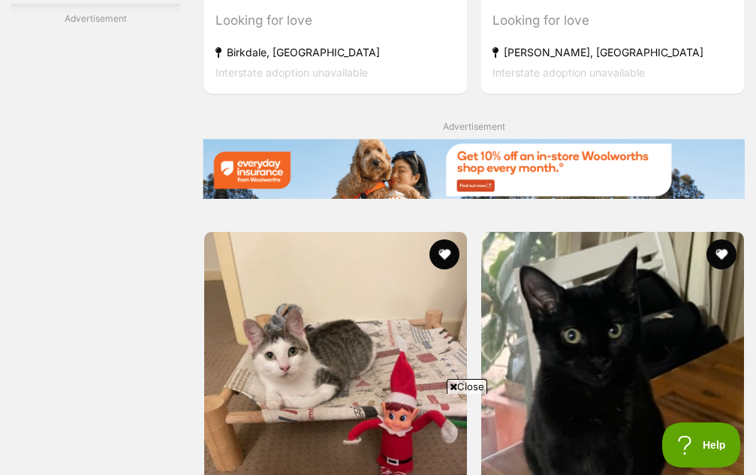
drag, startPoint x: 477, startPoint y: 225, endPoint x: 460, endPoint y: 205, distance: 26.1
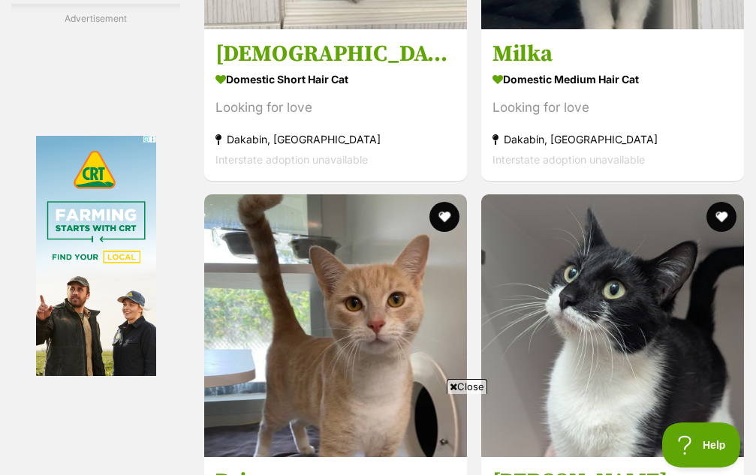
scroll to position [3753, 0]
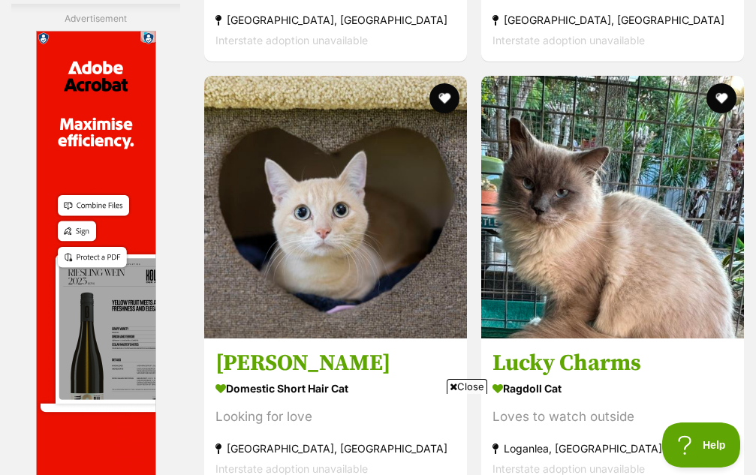
scroll to position [3828, 0]
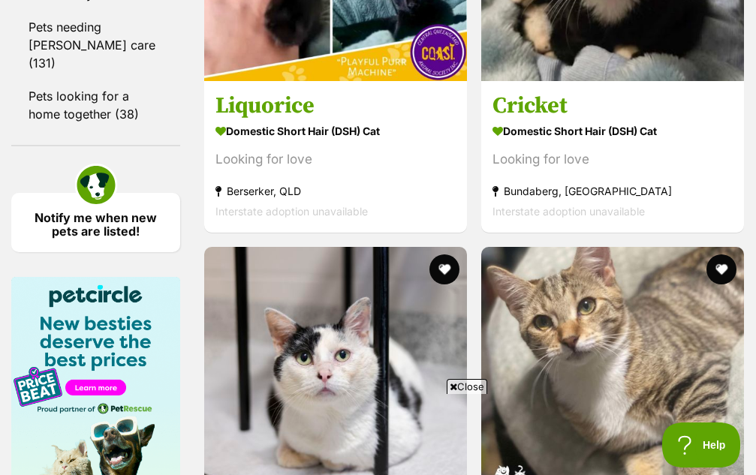
scroll to position [2252, 0]
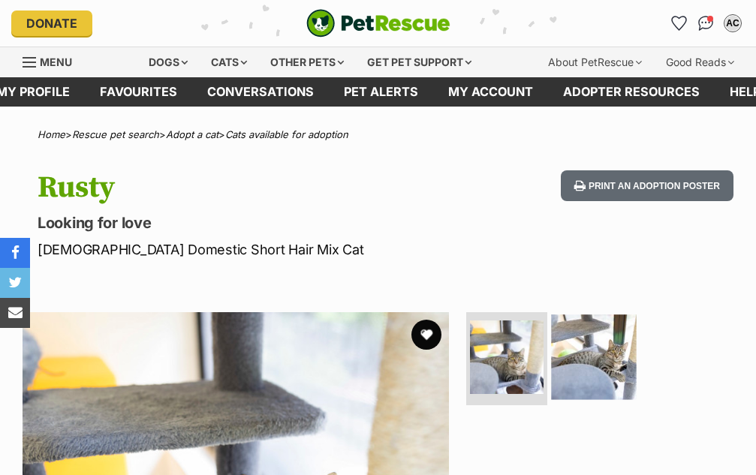
click at [584, 348] on img at bounding box center [593, 356] width 85 height 85
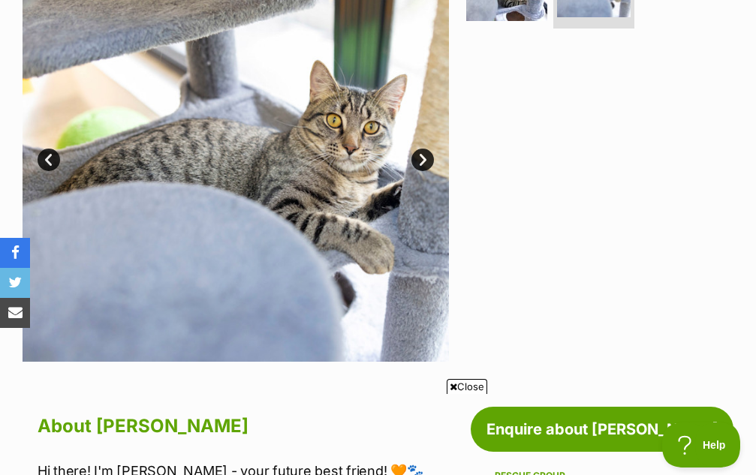
scroll to position [375, 0]
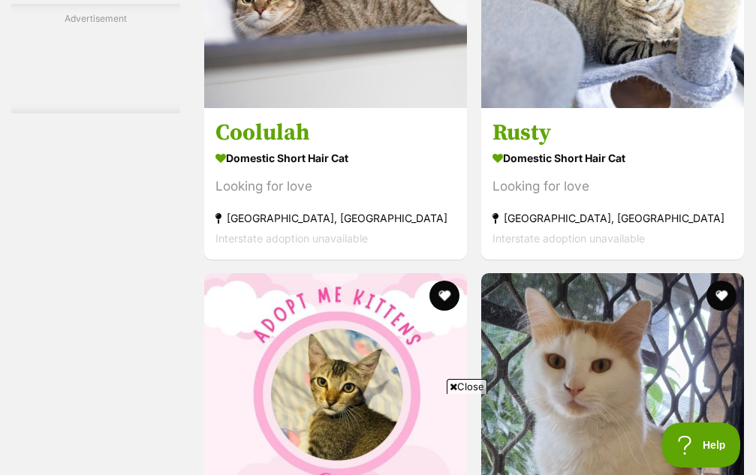
scroll to position [3669, 0]
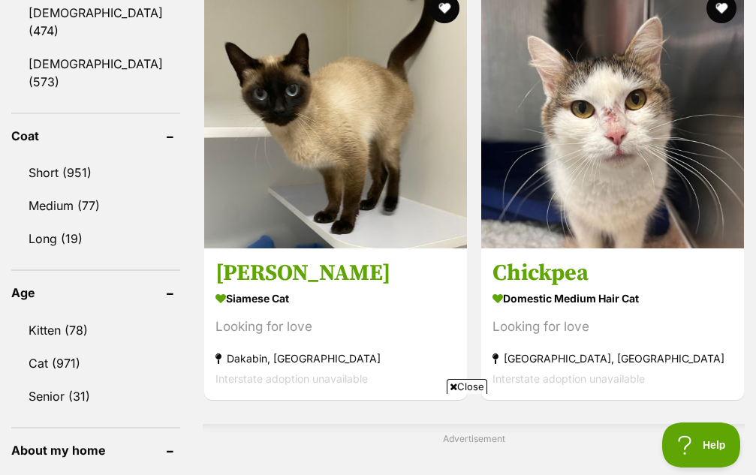
scroll to position [1426, 0]
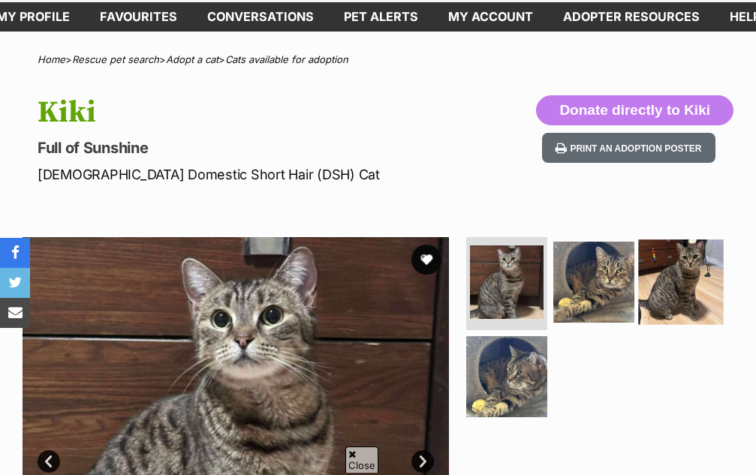
click at [670, 277] on img at bounding box center [680, 281] width 85 height 85
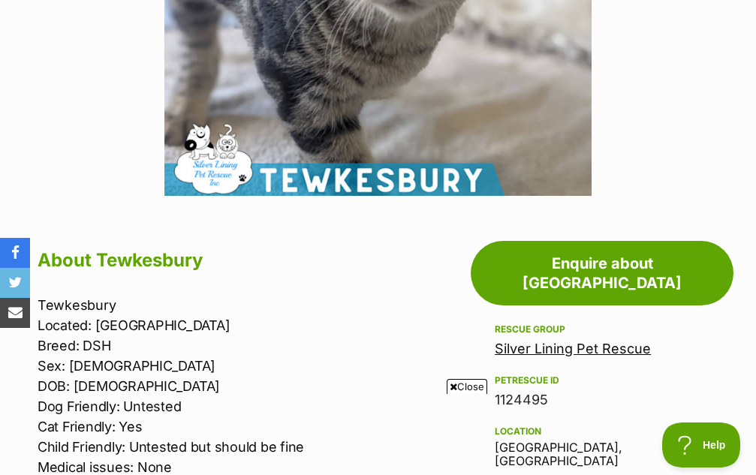
scroll to position [600, 0]
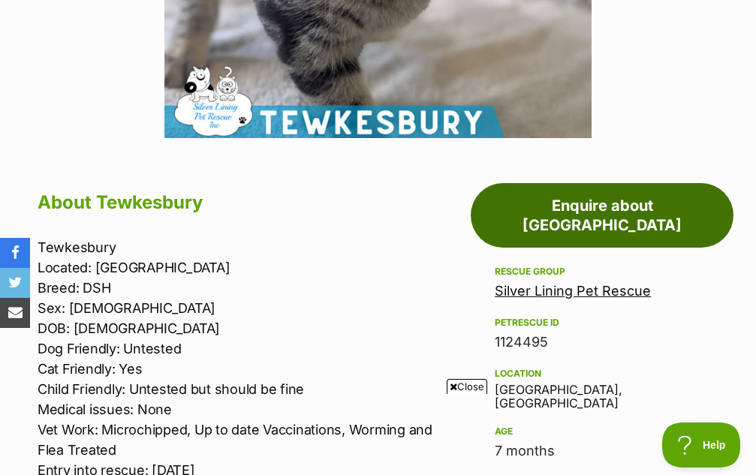
click at [582, 212] on link "Enquire about Tewkesbury" at bounding box center [602, 215] width 263 height 65
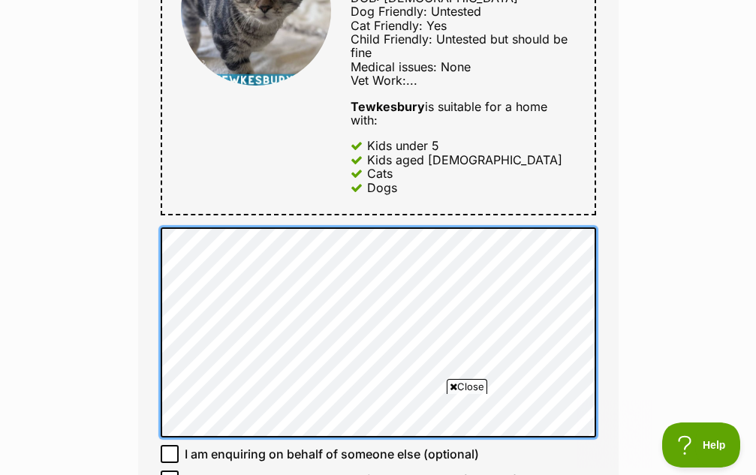
scroll to position [1126, 0]
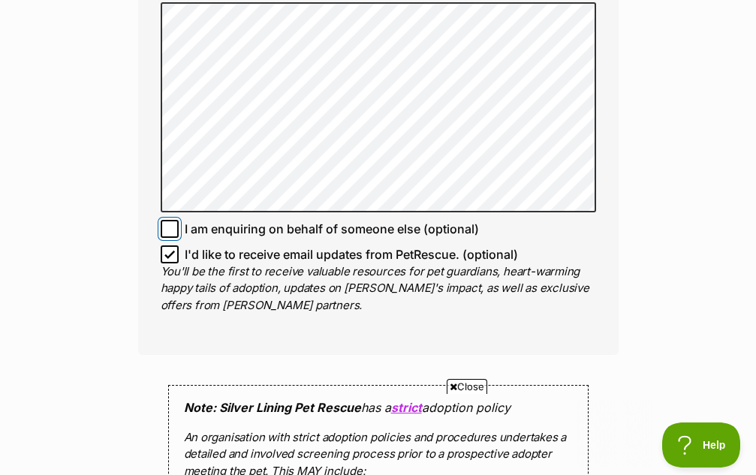
click at [177, 224] on input "I am enquiring on behalf of someone else (optional)" at bounding box center [170, 229] width 18 height 18
checkbox input "true"
click at [175, 253] on input "I'd like to receive email updates from PetRescue. (optional)" at bounding box center [170, 254] width 18 height 18
checkbox input "false"
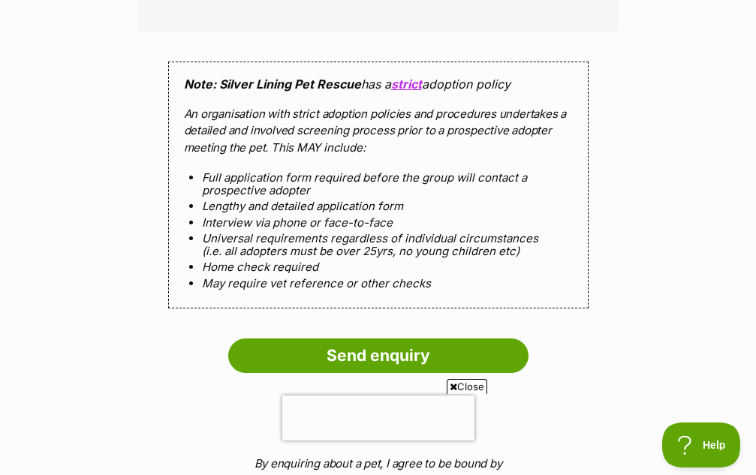
scroll to position [1651, 0]
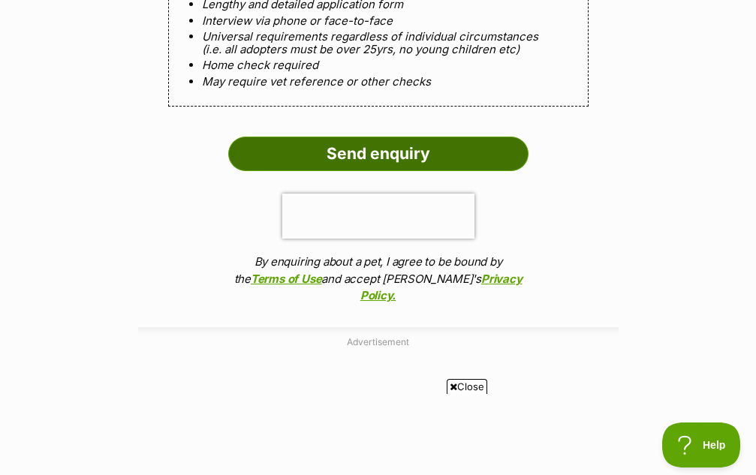
click at [359, 159] on input "Send enquiry" at bounding box center [378, 154] width 300 height 35
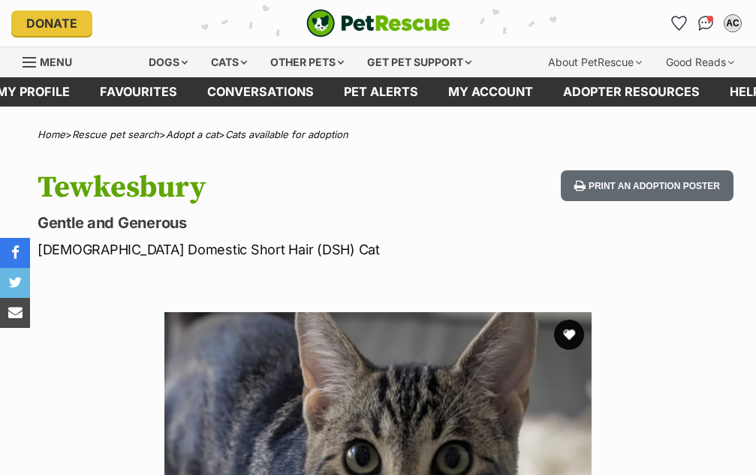
scroll to position [614, 0]
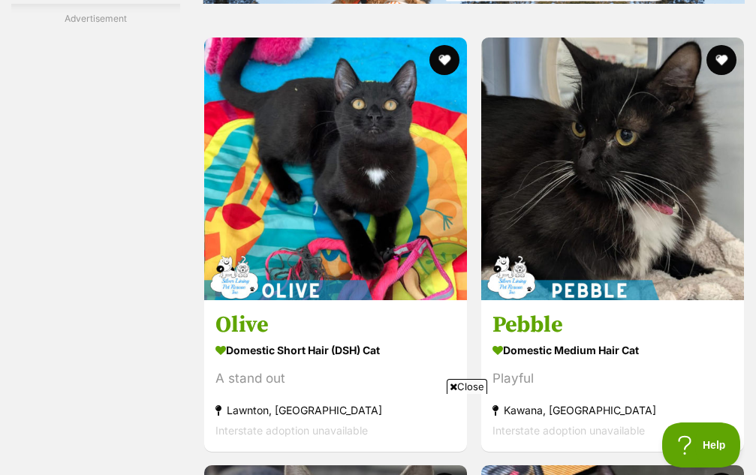
scroll to position [3519, 0]
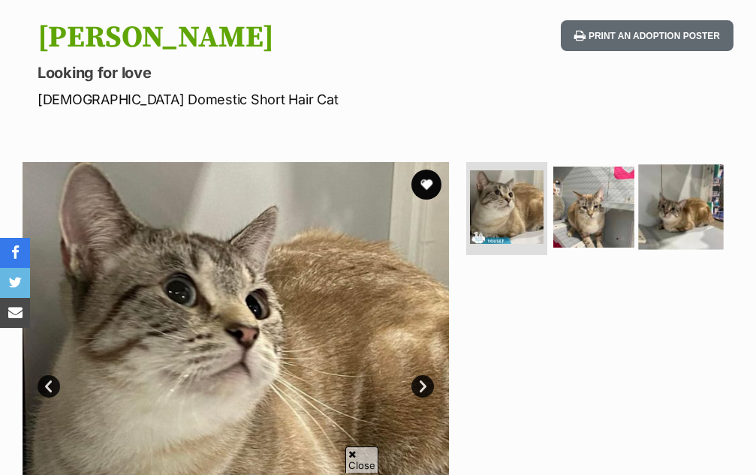
click at [692, 210] on img at bounding box center [680, 206] width 85 height 85
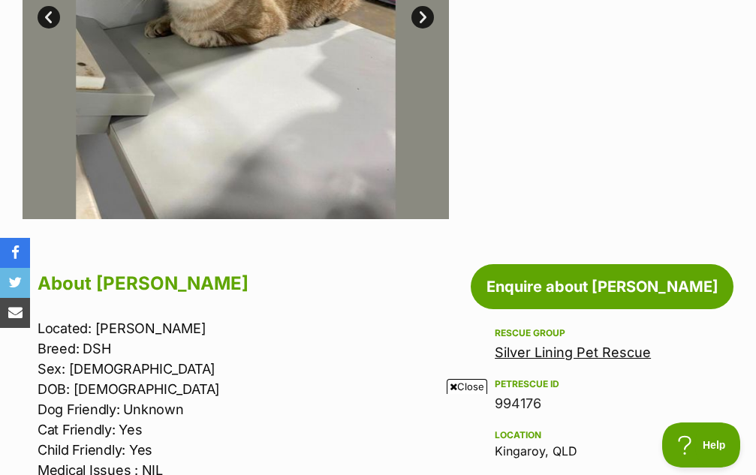
scroll to position [600, 0]
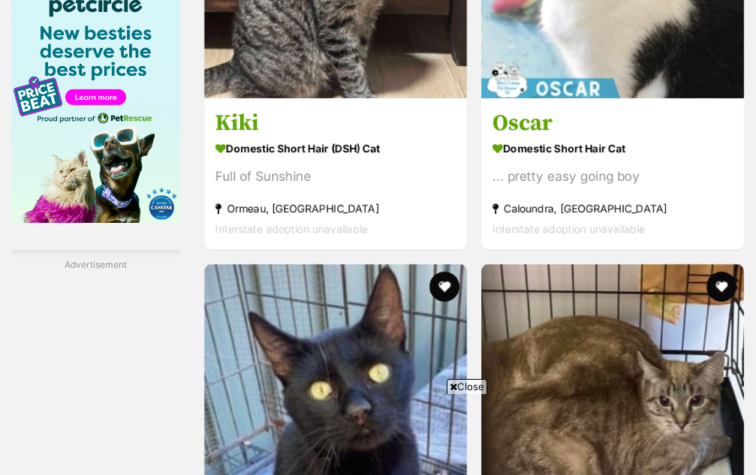
scroll to position [2919, 0]
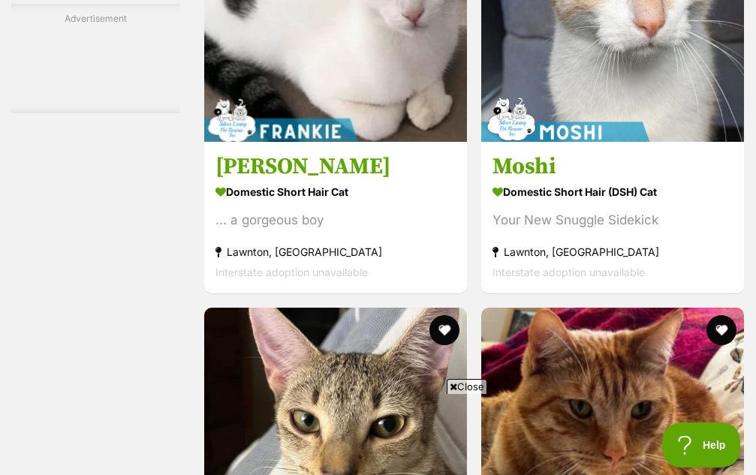
scroll to position [3828, 0]
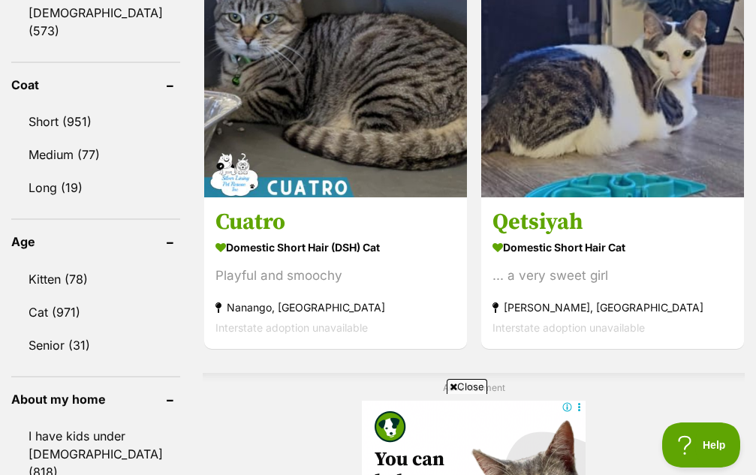
scroll to position [1426, 0]
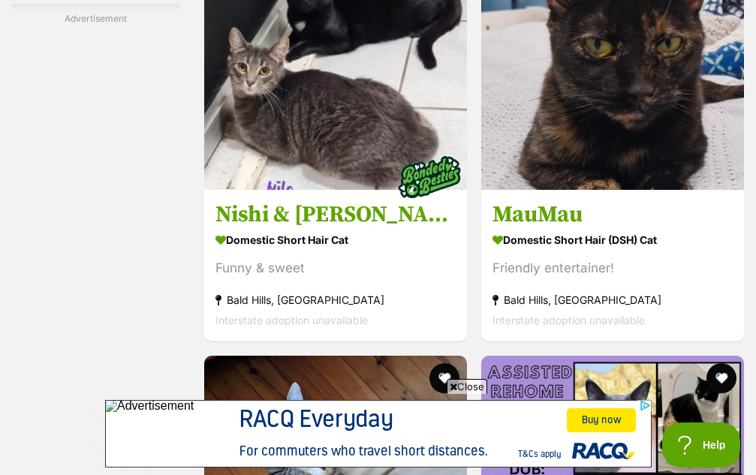
scroll to position [3519, 0]
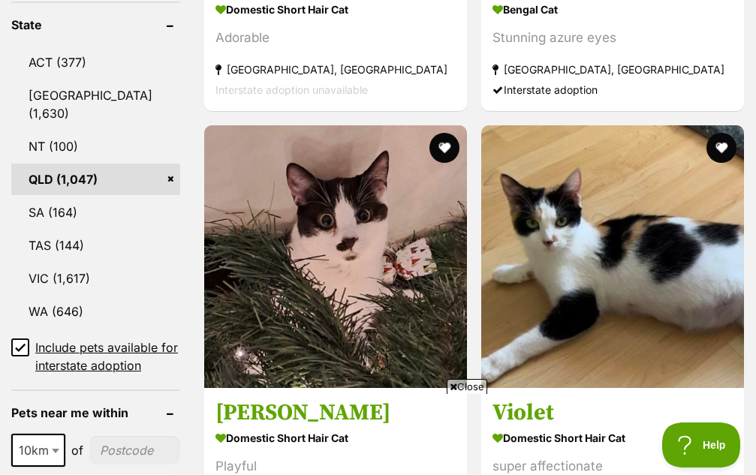
scroll to position [901, 0]
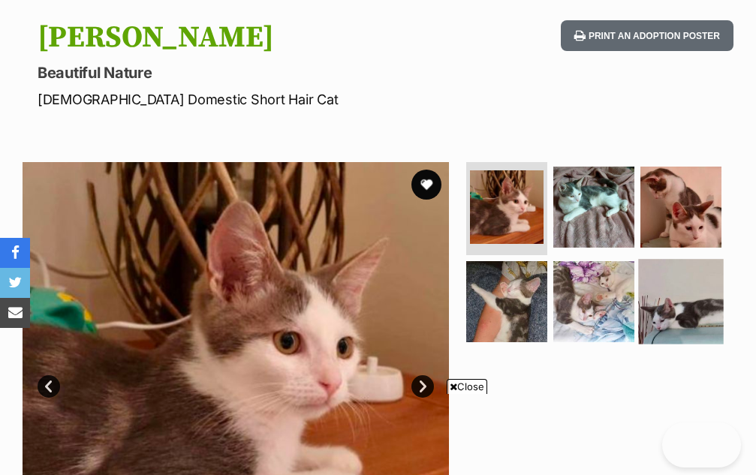
click at [682, 278] on img at bounding box center [680, 302] width 85 height 85
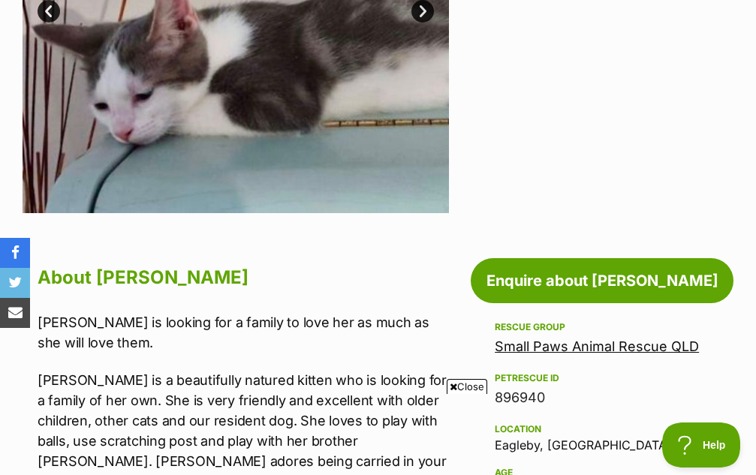
scroll to position [600, 0]
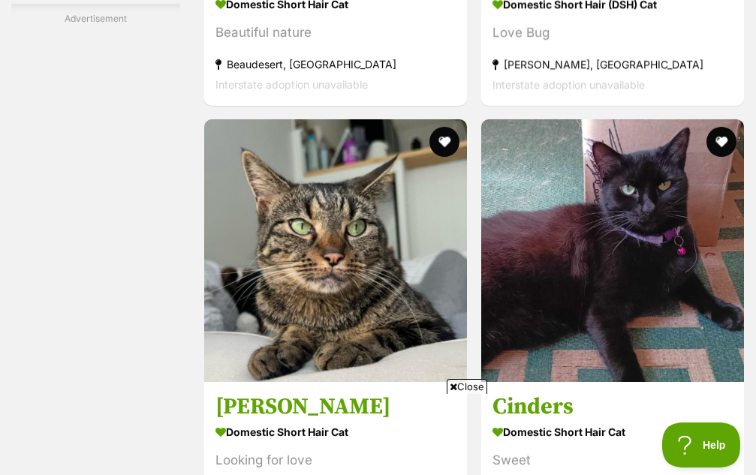
scroll to position [3819, 0]
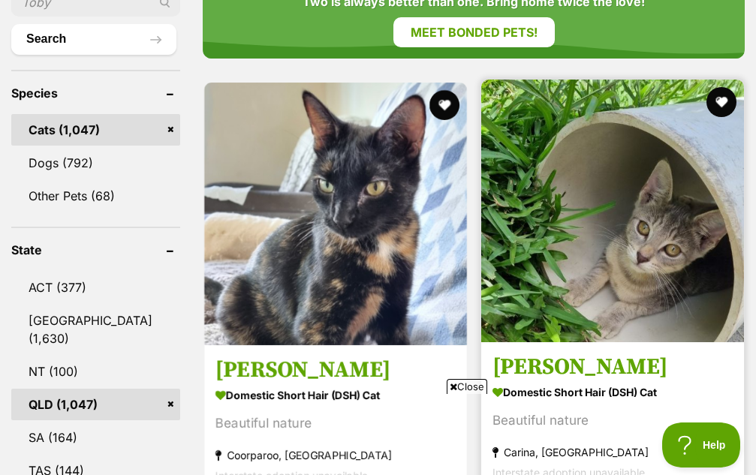
click at [492, 353] on h3 "[PERSON_NAME]" at bounding box center [612, 367] width 240 height 29
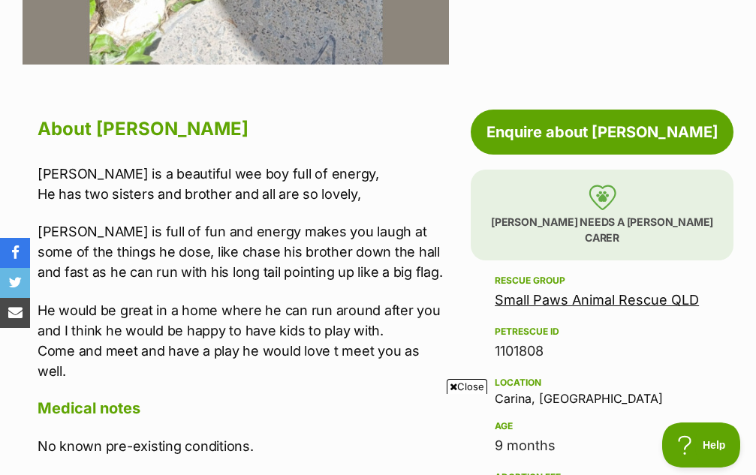
scroll to position [675, 0]
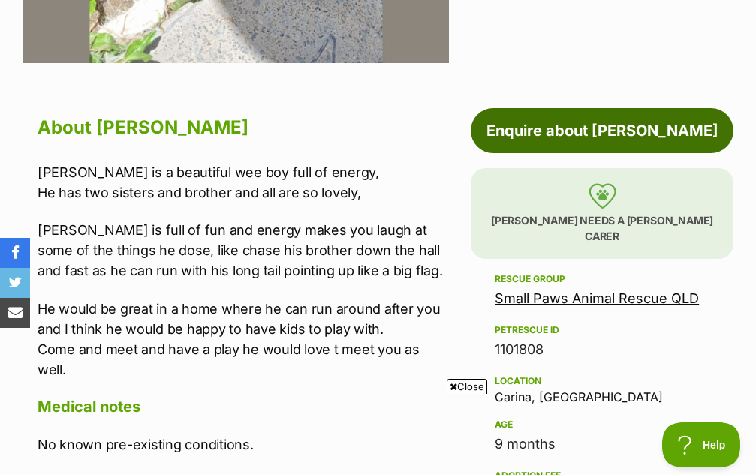
click at [540, 135] on link "Enquire about Zack" at bounding box center [602, 130] width 263 height 45
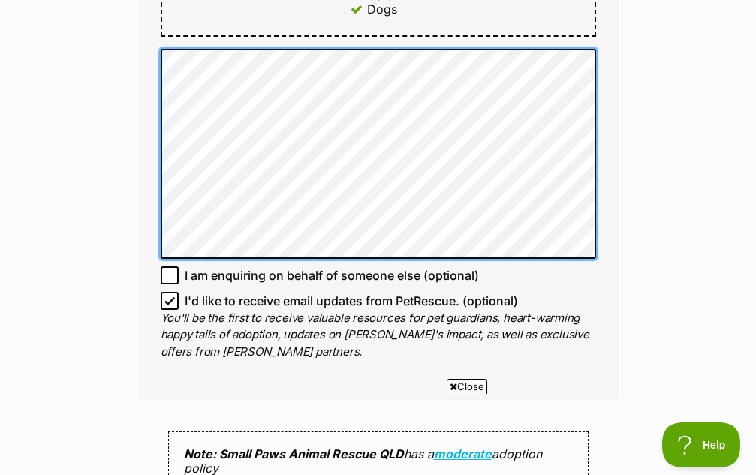
scroll to position [1049, 0]
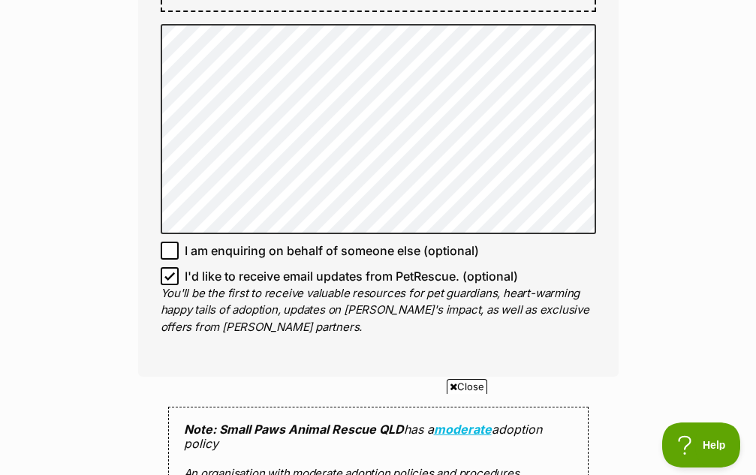
click at [171, 248] on icon at bounding box center [169, 251] width 9 height 7
click at [171, 242] on input "I am enquiring on behalf of someone else (optional)" at bounding box center [170, 251] width 18 height 18
checkbox input "true"
click at [170, 271] on icon at bounding box center [169, 276] width 11 height 11
click at [170, 267] on input "I'd like to receive email updates from PetRescue. (optional)" at bounding box center [170, 276] width 18 height 18
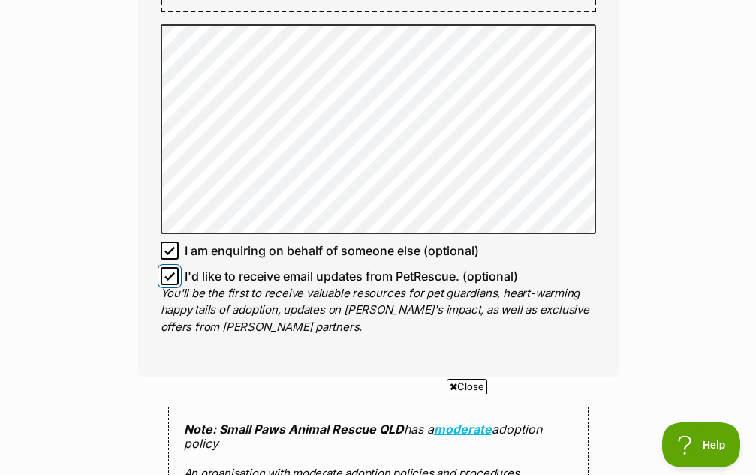
checkbox input "false"
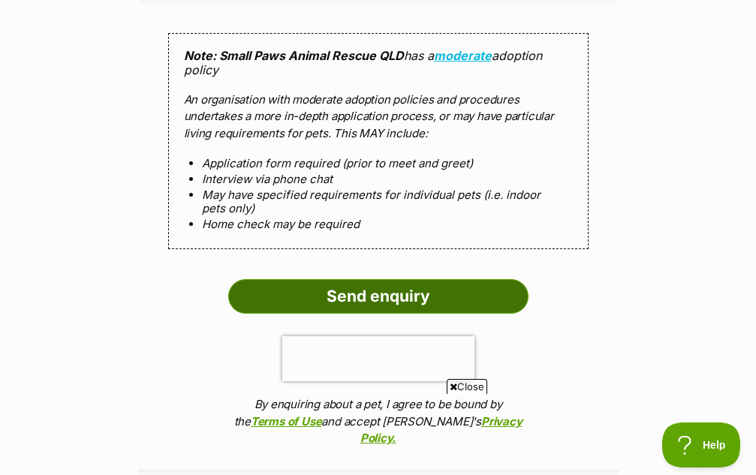
scroll to position [1424, 0]
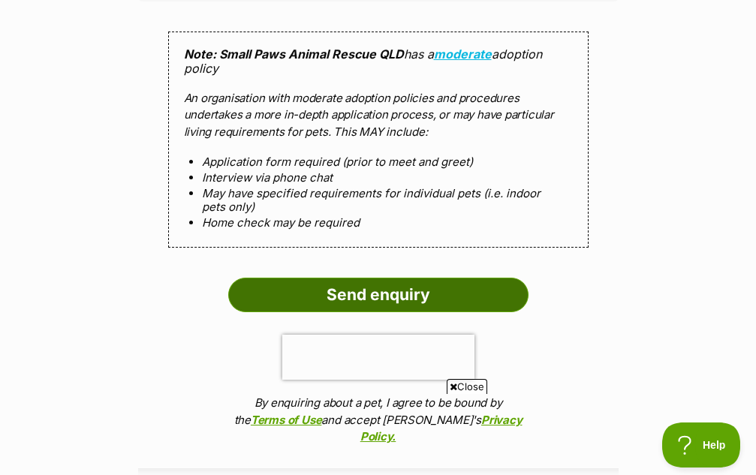
click at [399, 278] on input "Send enquiry" at bounding box center [378, 295] width 300 height 35
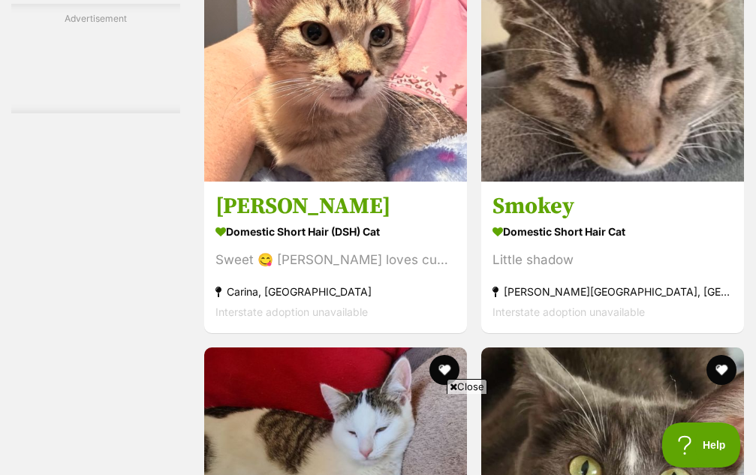
scroll to position [3528, 0]
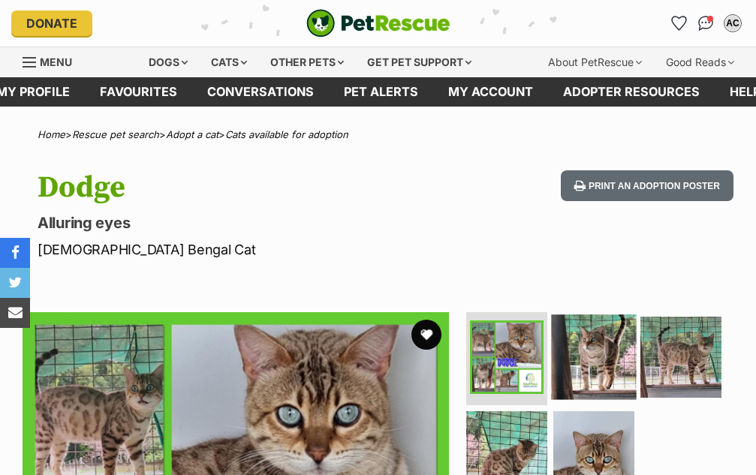
click at [602, 349] on img at bounding box center [593, 356] width 85 height 85
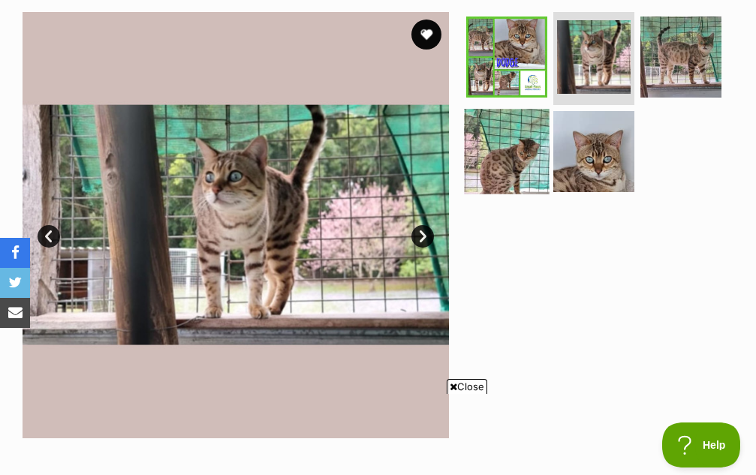
click at [521, 169] on img at bounding box center [506, 152] width 85 height 85
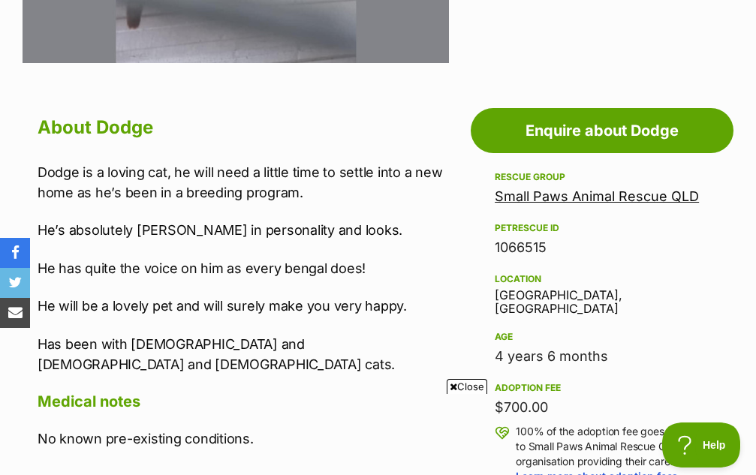
scroll to position [751, 0]
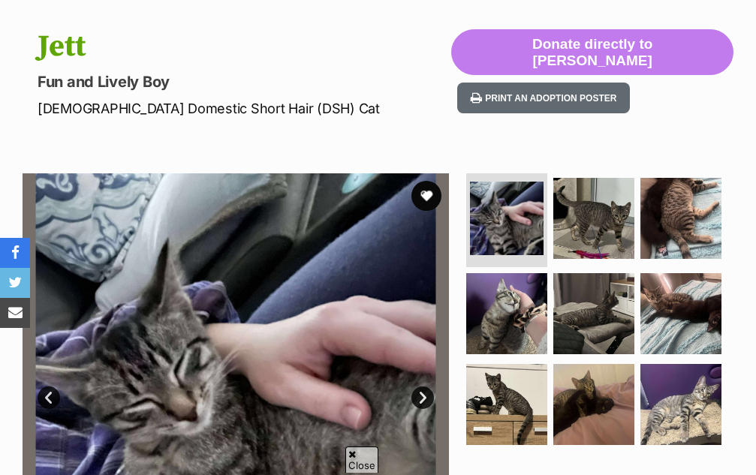
scroll to position [150, 0]
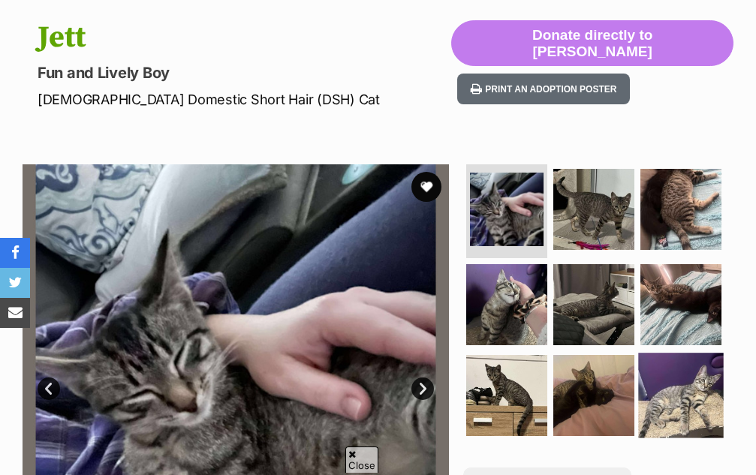
click at [684, 402] on img at bounding box center [680, 395] width 85 height 85
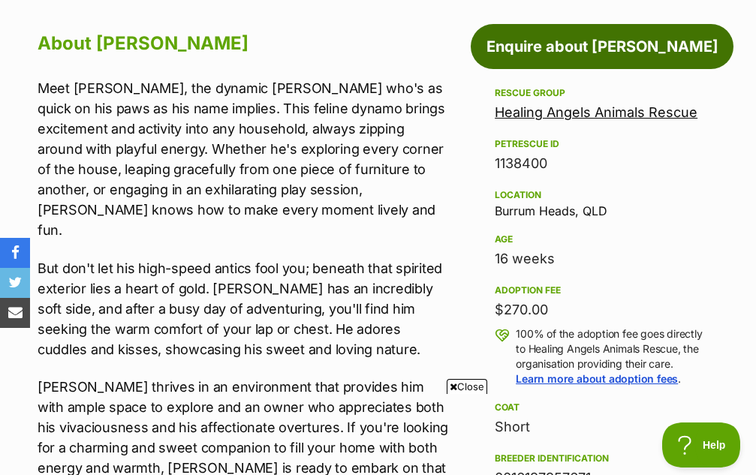
scroll to position [675, 0]
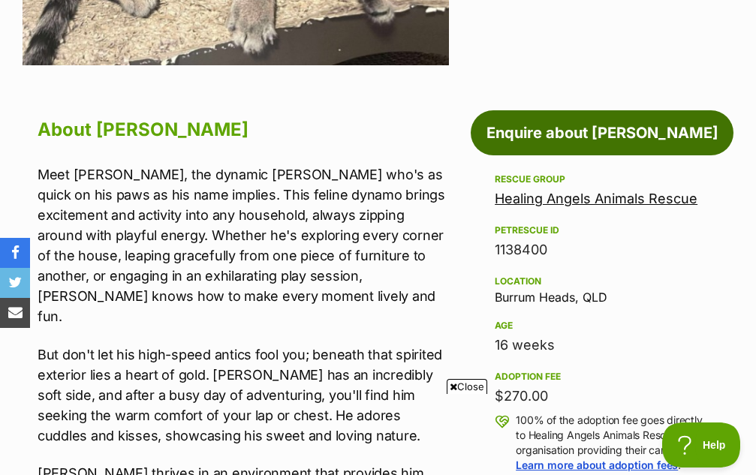
click at [545, 118] on link "Enquire about [PERSON_NAME]" at bounding box center [602, 132] width 263 height 45
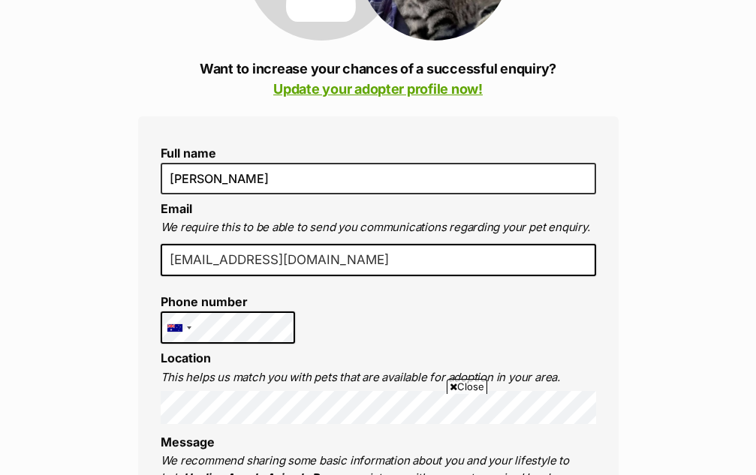
click at [253, 311] on li "Phone number [GEOGRAPHIC_DATA] +1 [GEOGRAPHIC_DATA] +44 [GEOGRAPHIC_DATA] (‫[GE…" at bounding box center [228, 319] width 135 height 49
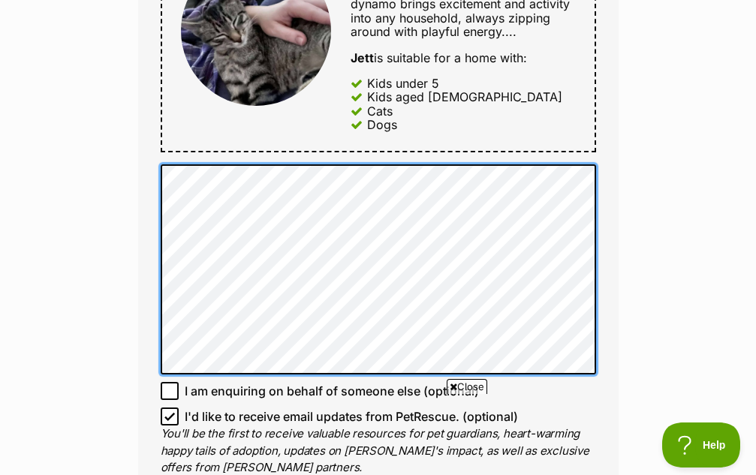
scroll to position [973, 0]
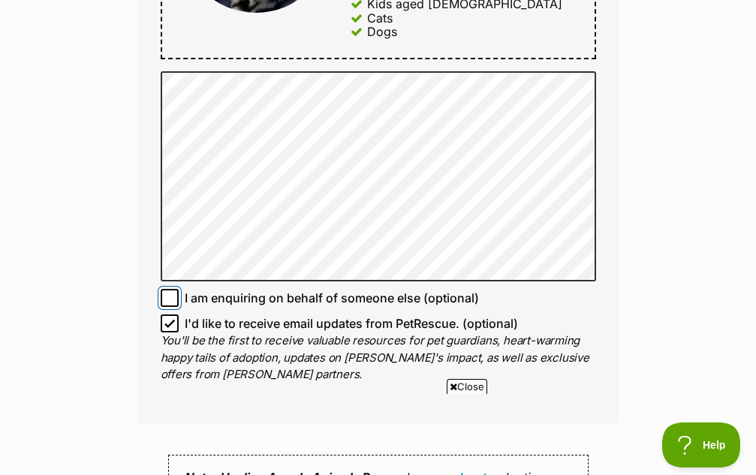
click at [168, 290] on input "I am enquiring on behalf of someone else (optional)" at bounding box center [170, 298] width 18 height 18
checkbox input "true"
click at [172, 322] on icon at bounding box center [169, 323] width 9 height 7
click at [172, 322] on input "I'd like to receive email updates from PetRescue. (optional)" at bounding box center [170, 323] width 18 height 18
checkbox input "false"
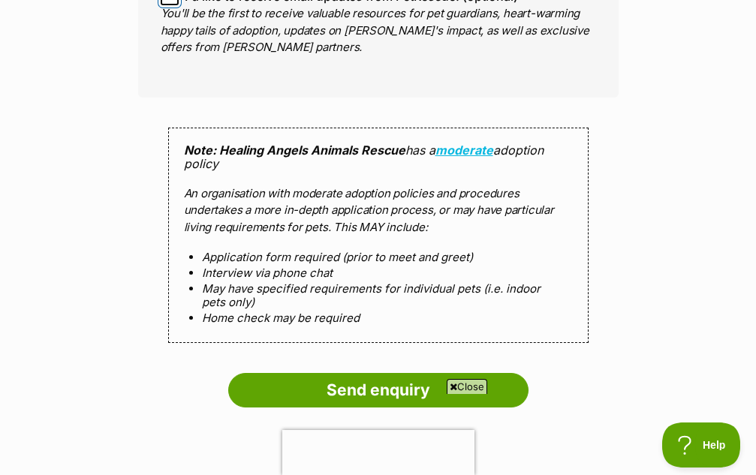
scroll to position [1424, 0]
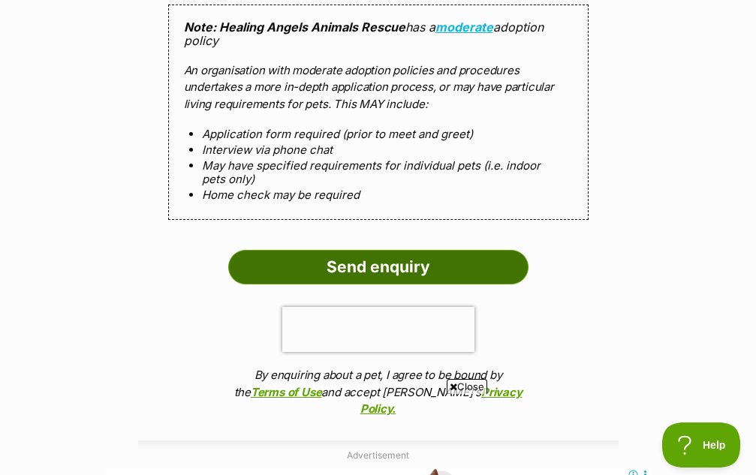
click at [426, 269] on input "Send enquiry" at bounding box center [378, 267] width 300 height 35
